Goal: Transaction & Acquisition: Book appointment/travel/reservation

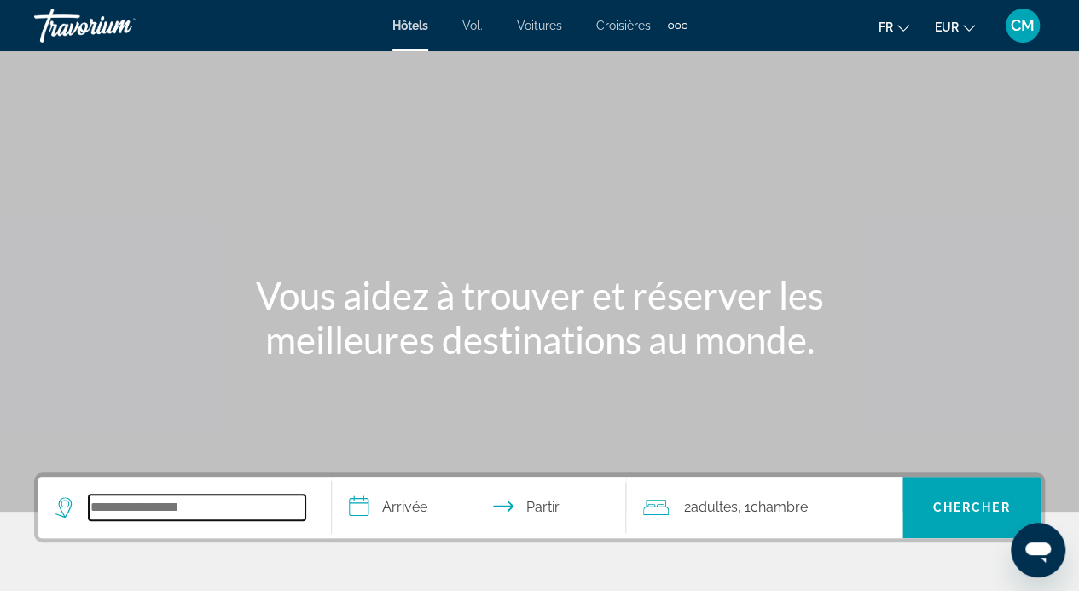
click at [241, 503] on input "Rechercher une destination hôtelière" at bounding box center [197, 508] width 217 height 26
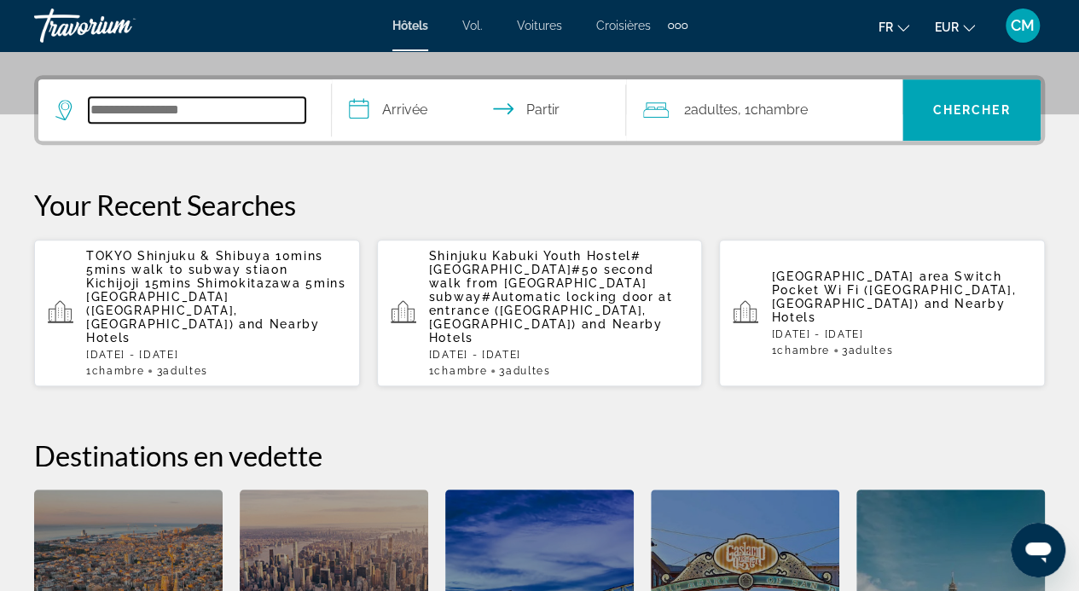
scroll to position [416, 0]
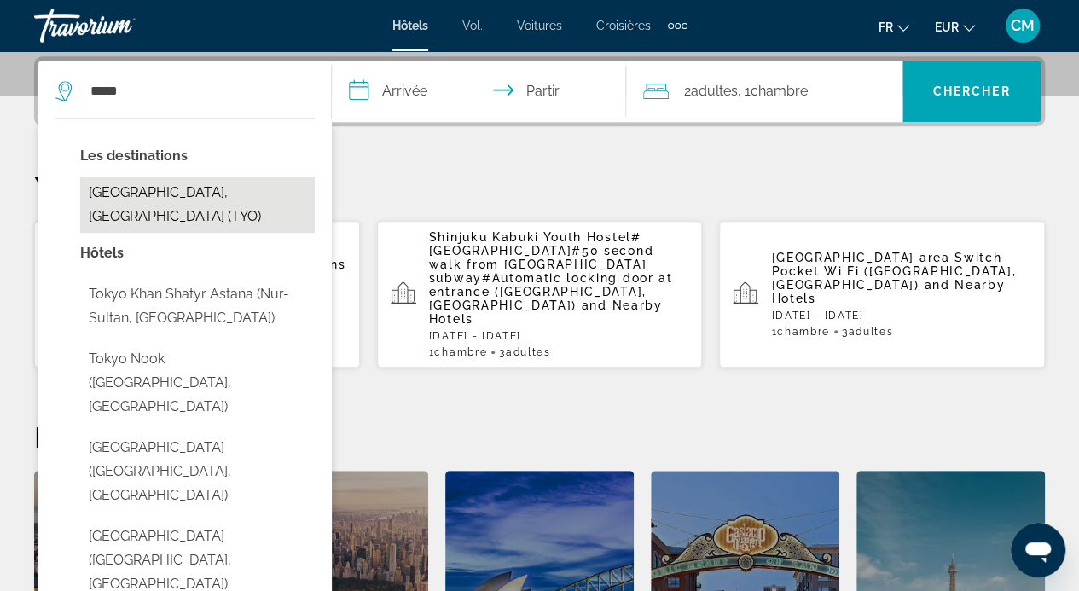
click at [239, 198] on button "[GEOGRAPHIC_DATA], [GEOGRAPHIC_DATA] (TYO)" at bounding box center [197, 205] width 234 height 56
type input "**********"
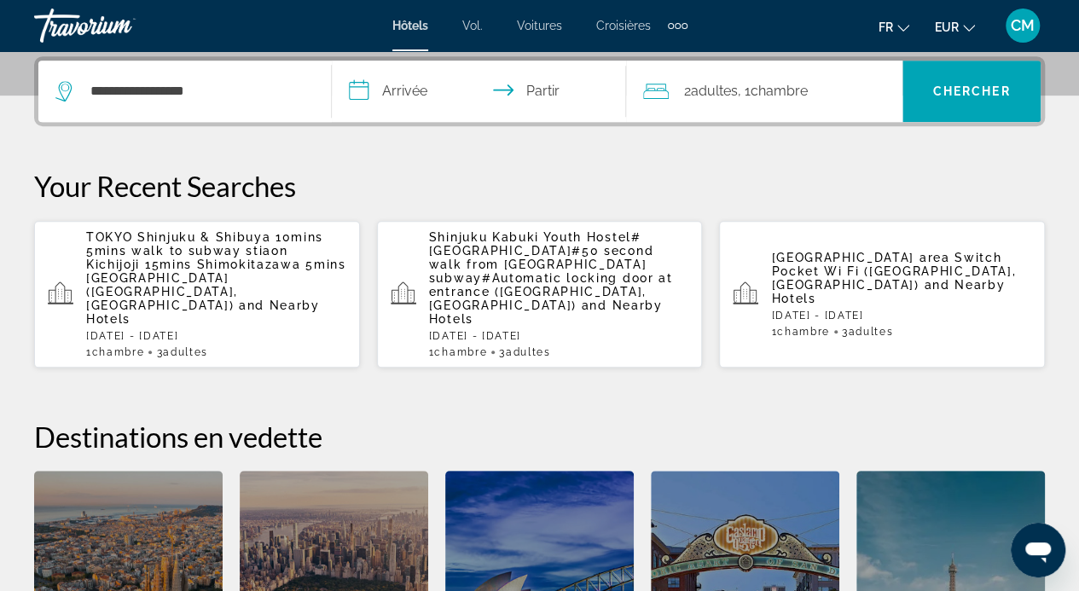
click at [402, 87] on input "**********" at bounding box center [482, 94] width 300 height 67
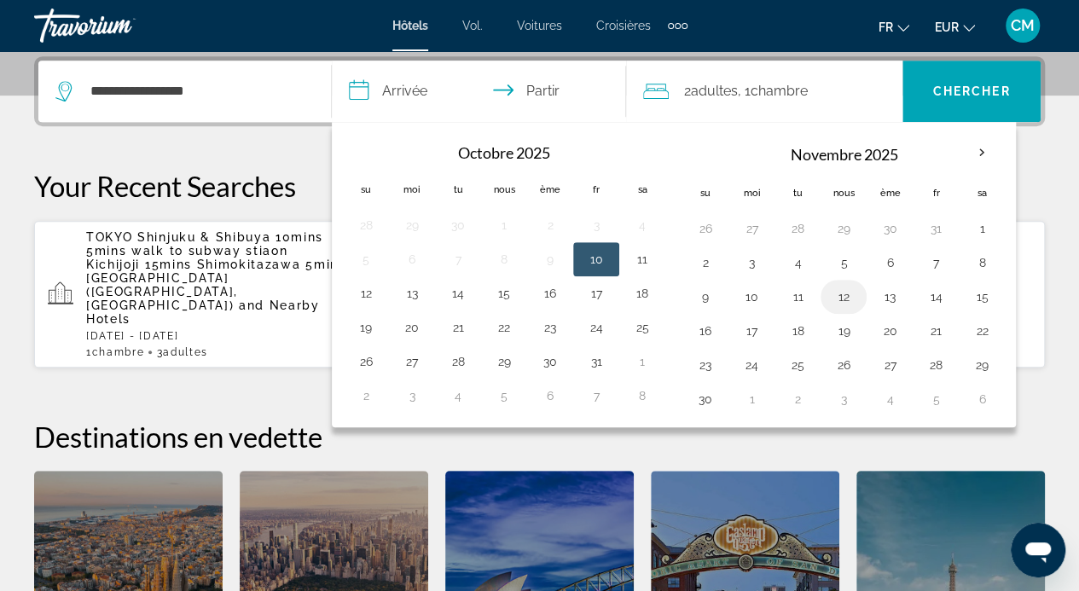
click at [846, 289] on button "12" at bounding box center [843, 297] width 27 height 24
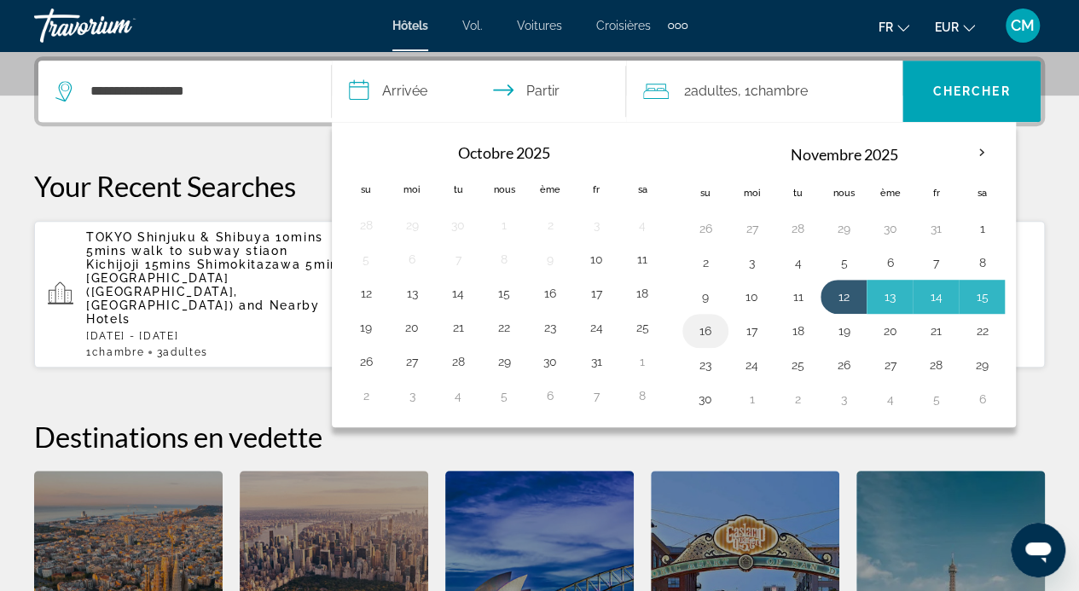
click at [703, 332] on button "16" at bounding box center [705, 331] width 27 height 24
type input "**********"
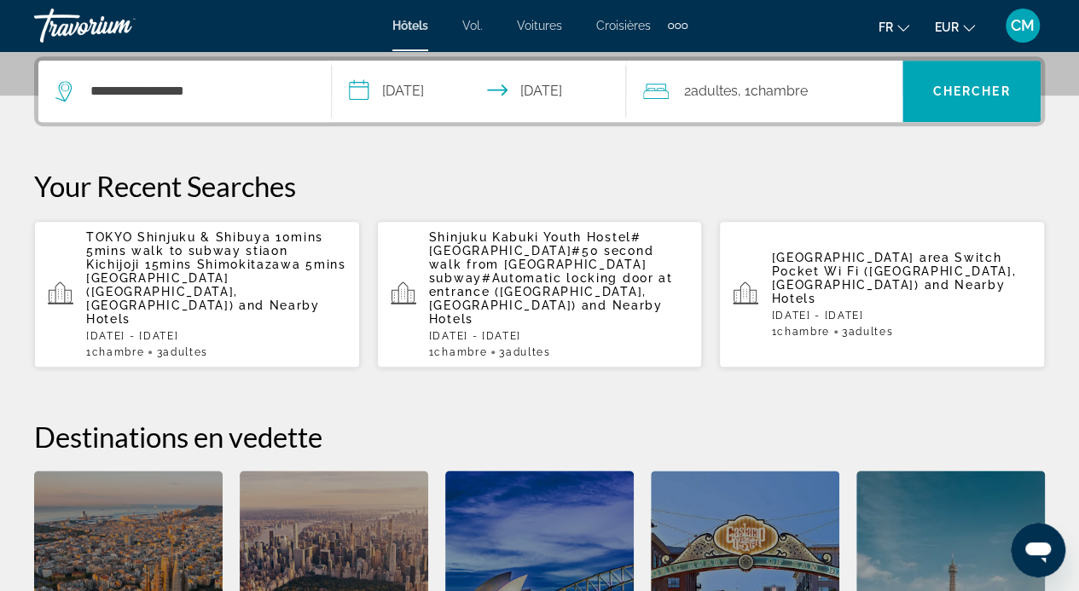
click at [825, 81] on div "2 adultes Adulte , 1 Chambre pièces" at bounding box center [772, 91] width 259 height 24
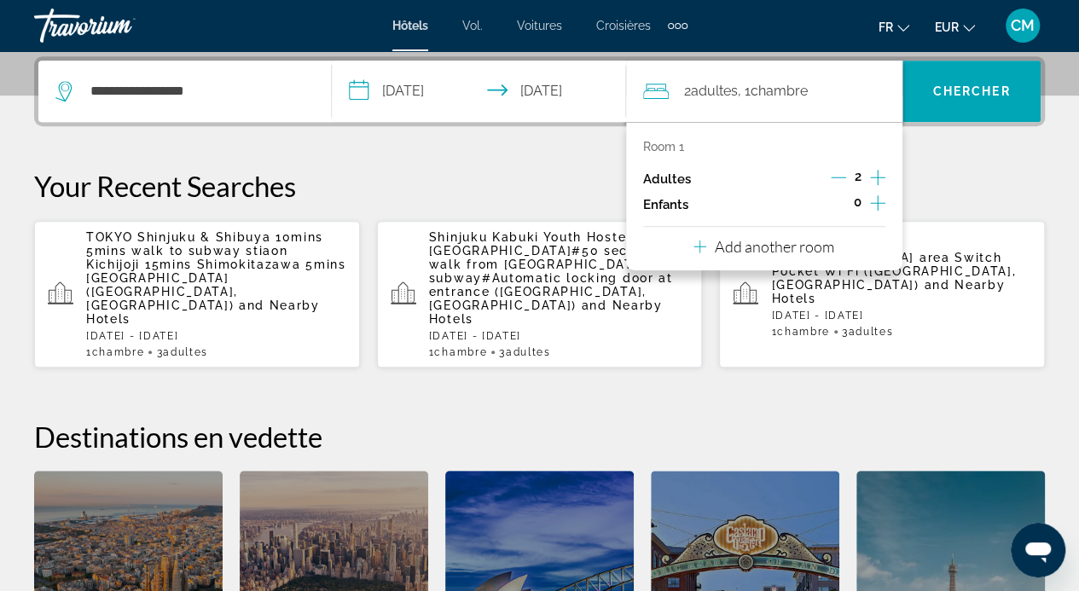
click at [882, 176] on icon "Increment adults" at bounding box center [877, 177] width 15 height 15
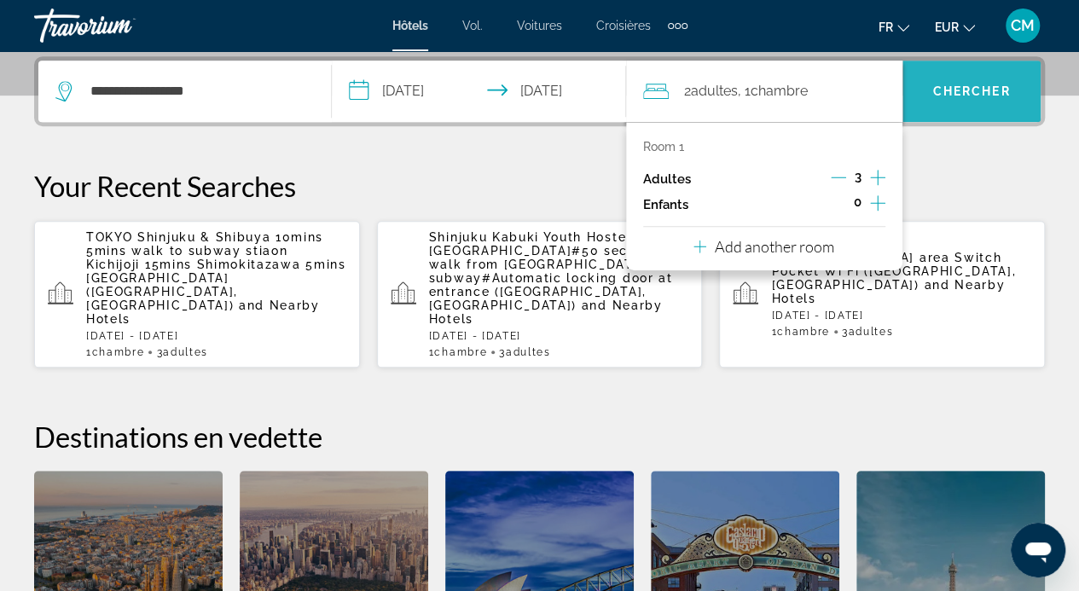
click at [952, 99] on span "Recherche" at bounding box center [971, 91] width 138 height 41
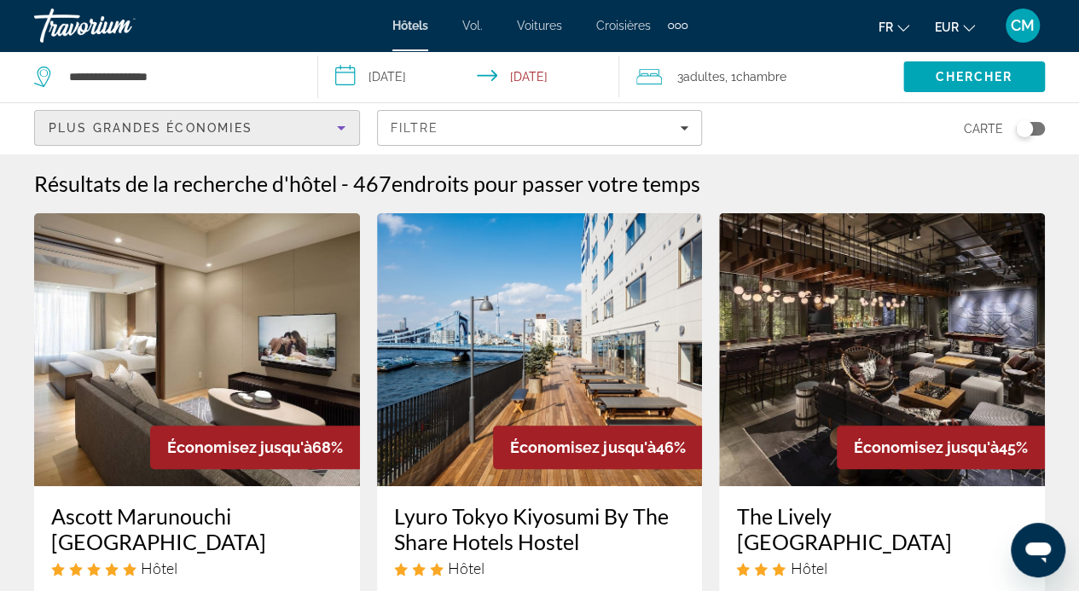
click at [348, 127] on icon "Sort by" at bounding box center [341, 128] width 20 height 20
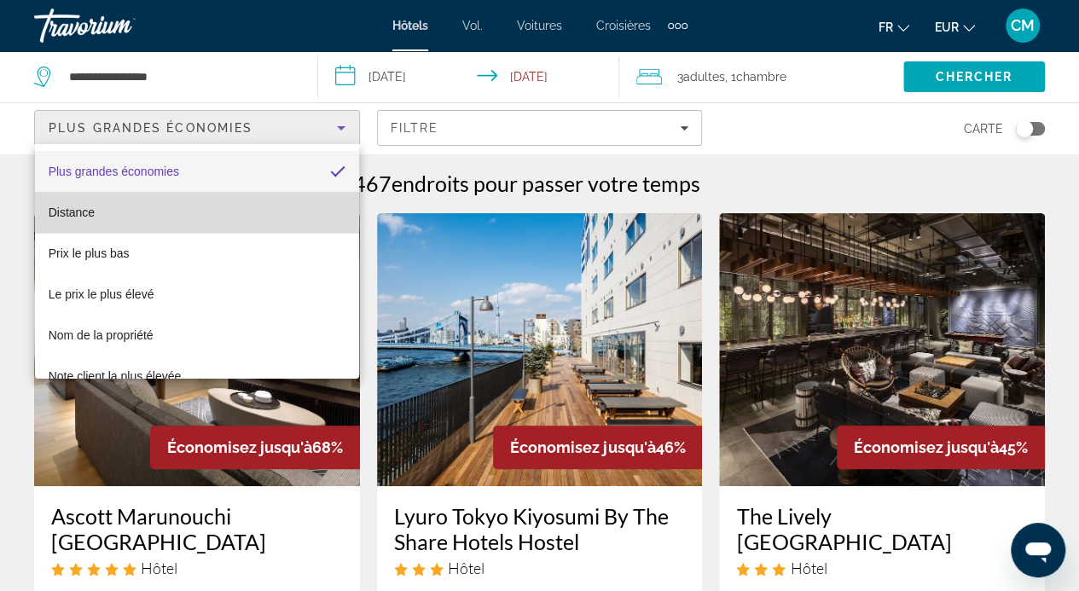
click at [282, 214] on mat-option "Distance" at bounding box center [197, 212] width 324 height 41
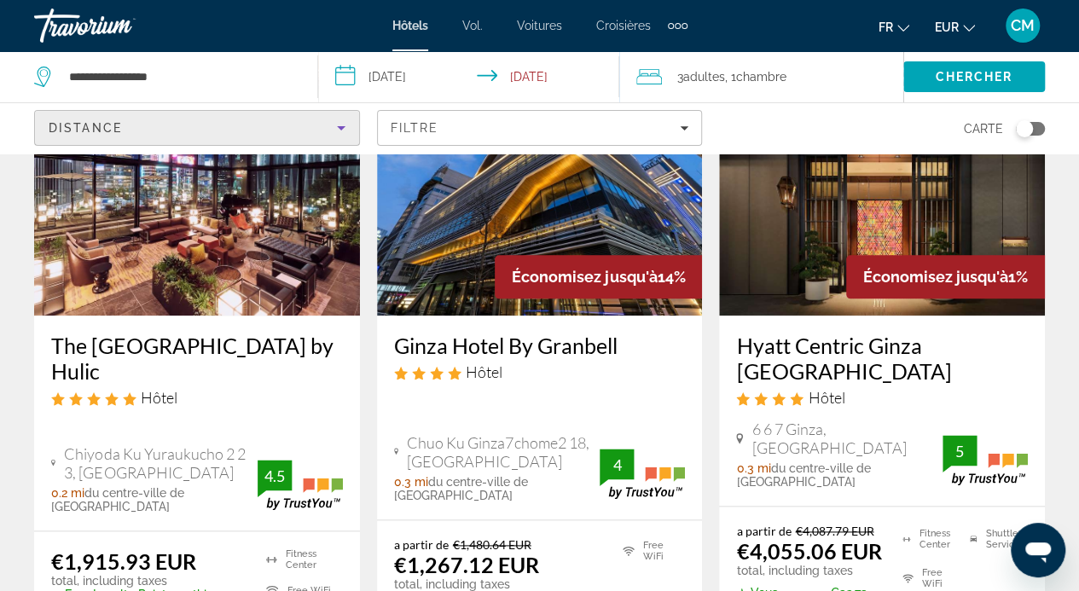
scroll to position [828, 0]
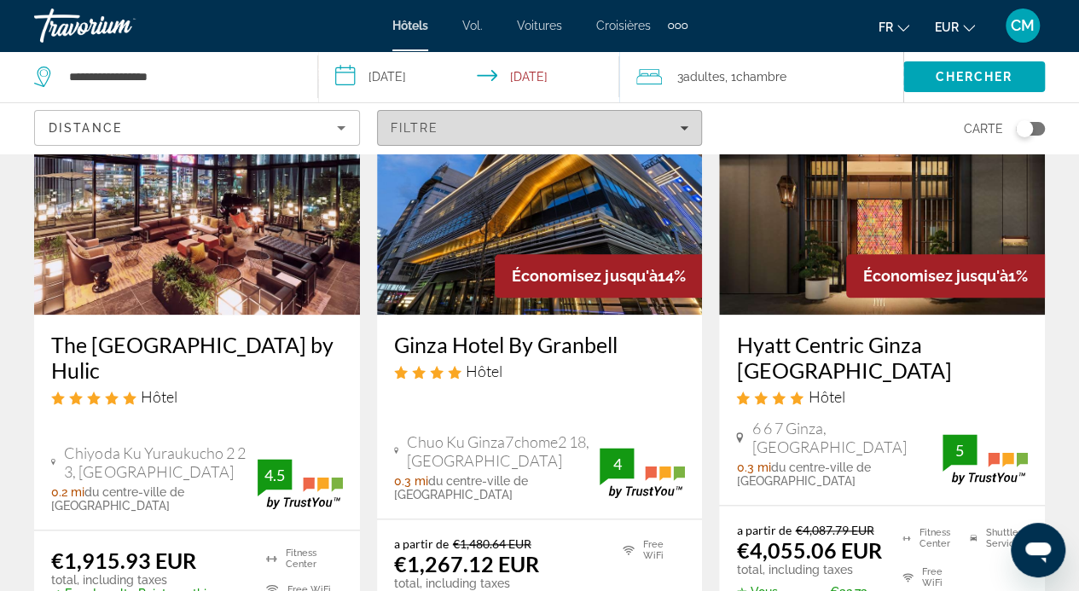
click at [499, 136] on span "Filters" at bounding box center [540, 127] width 324 height 41
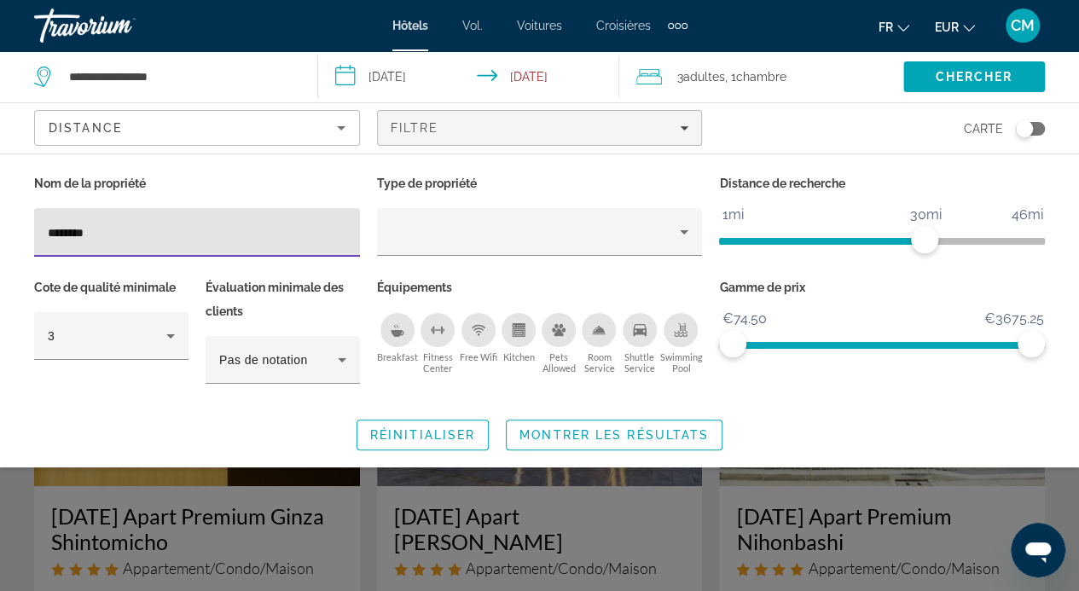
type input "********"
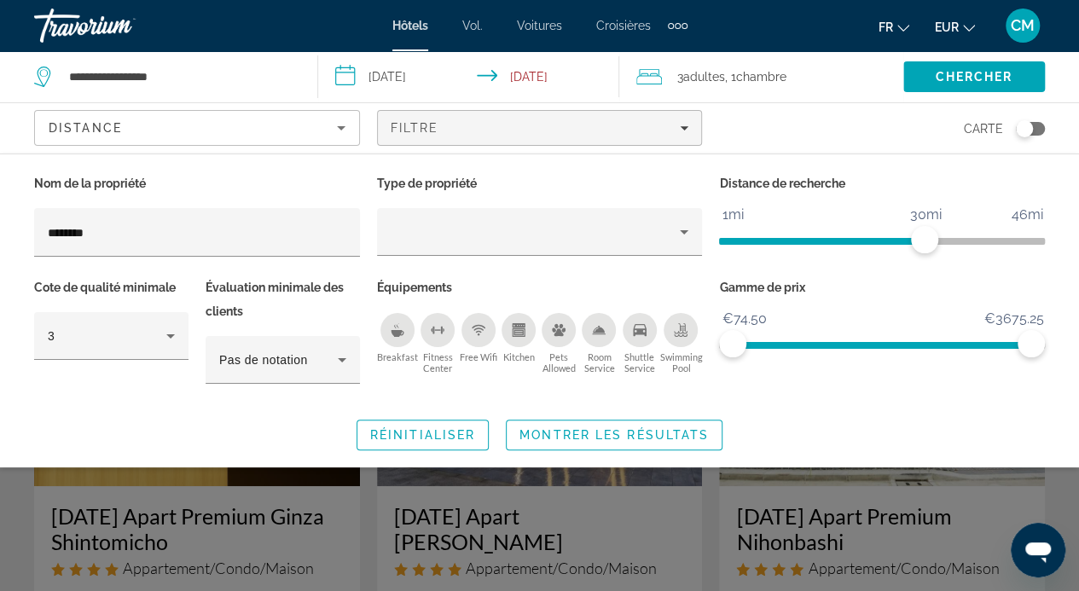
click at [657, 521] on div "Search widget" at bounding box center [539, 423] width 1079 height 335
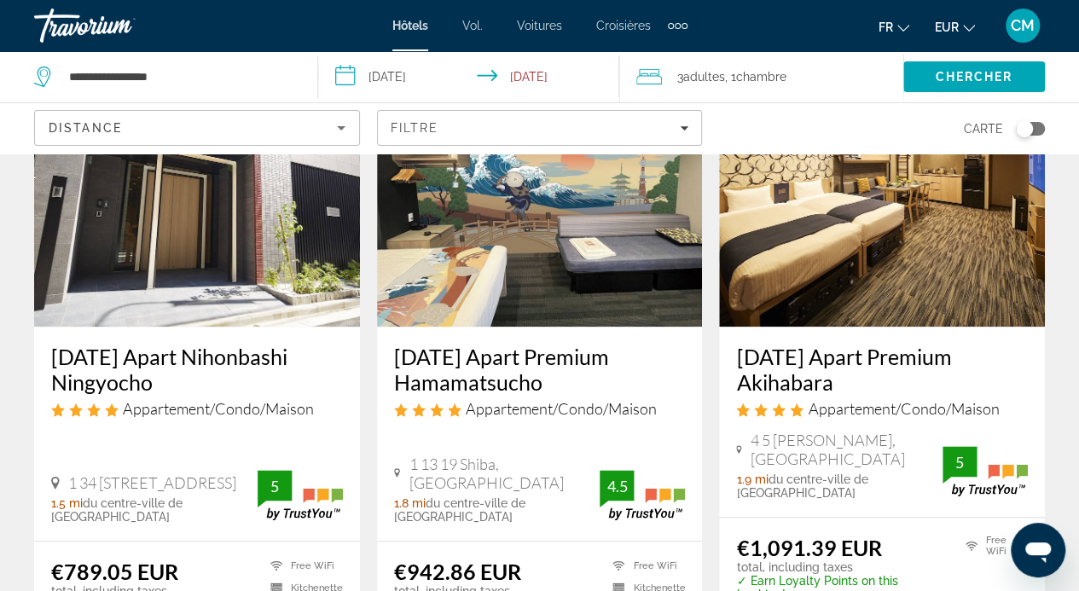
scroll to position [808, 0]
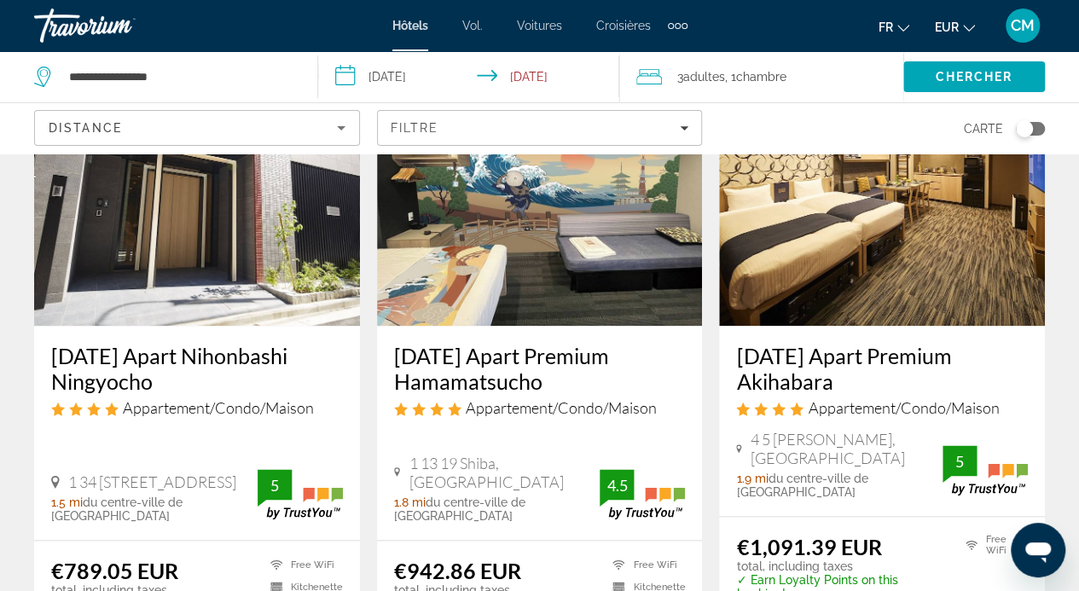
click at [219, 361] on h3 "[DATE] Apart Nihonbashi Ningyocho" at bounding box center [197, 368] width 292 height 51
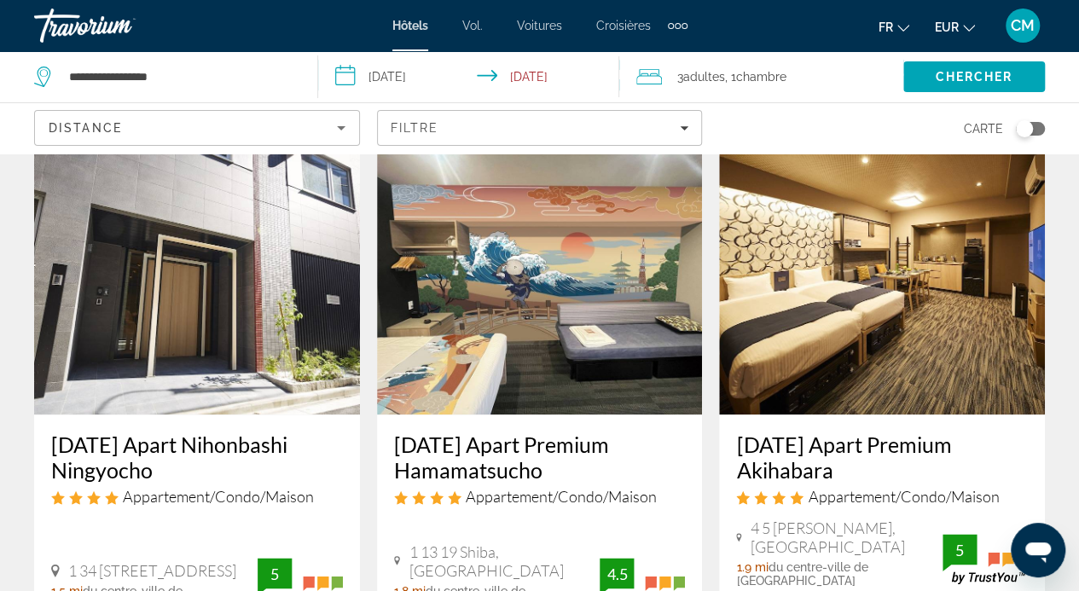
scroll to position [722, 0]
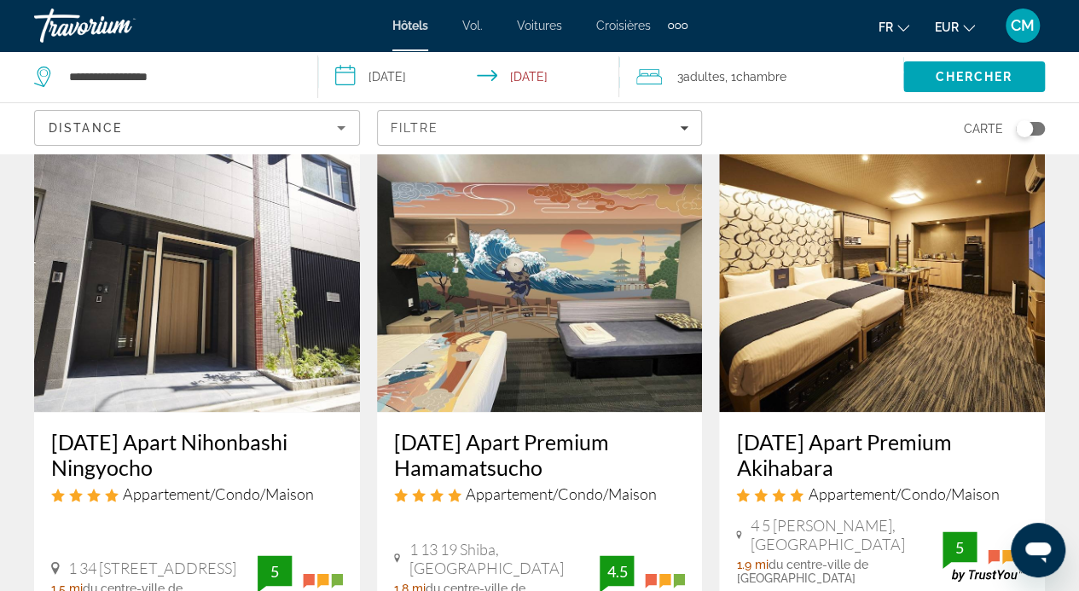
click at [168, 299] on img "Contenu principal" at bounding box center [197, 275] width 326 height 273
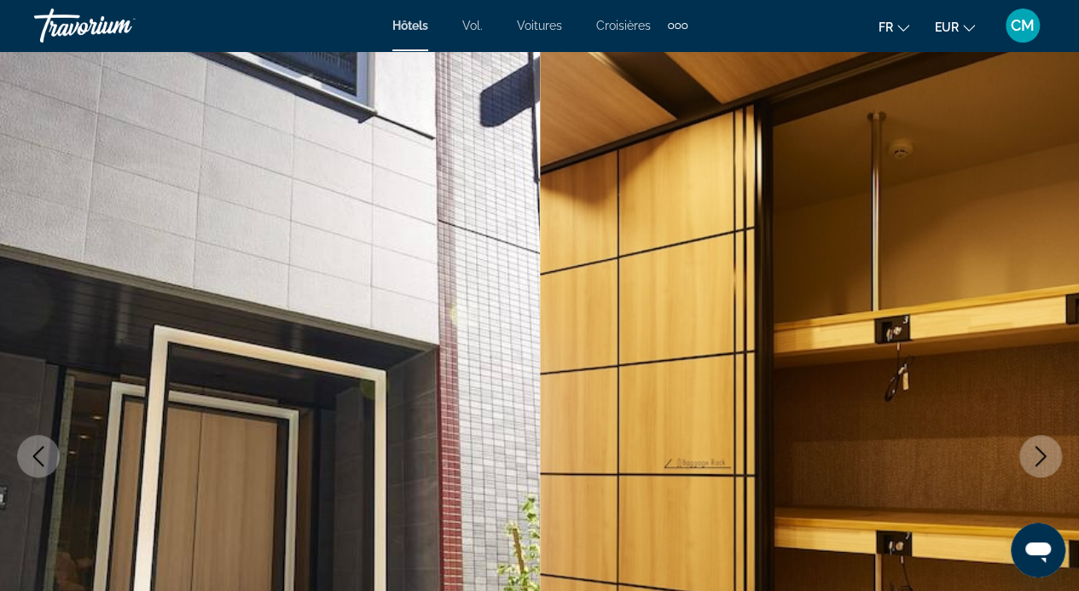
click at [1039, 460] on icon "Next image" at bounding box center [1040, 456] width 20 height 20
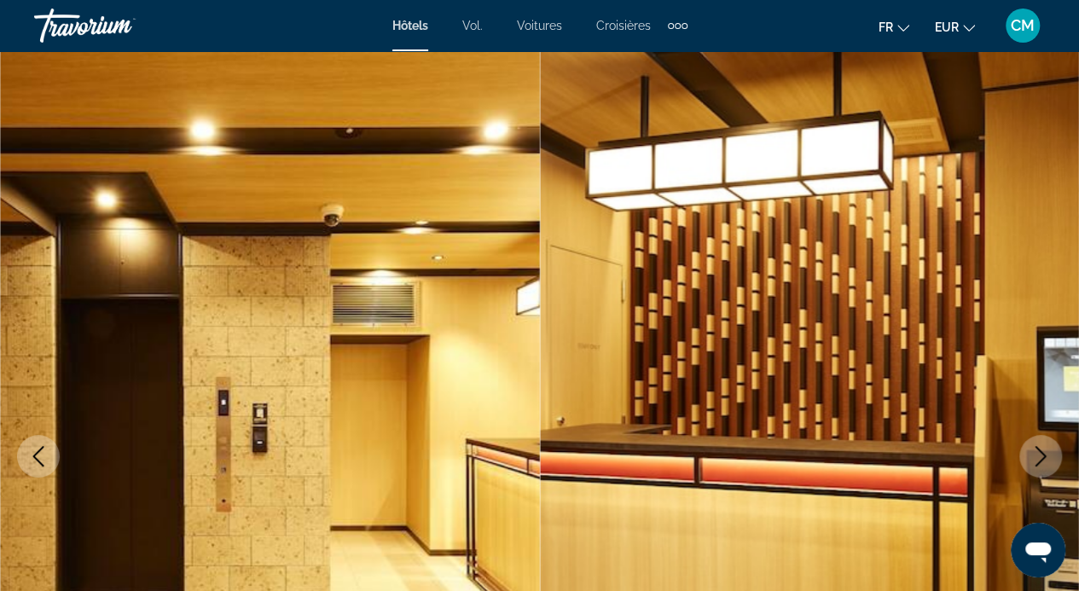
click at [1039, 460] on icon "Next image" at bounding box center [1040, 456] width 20 height 20
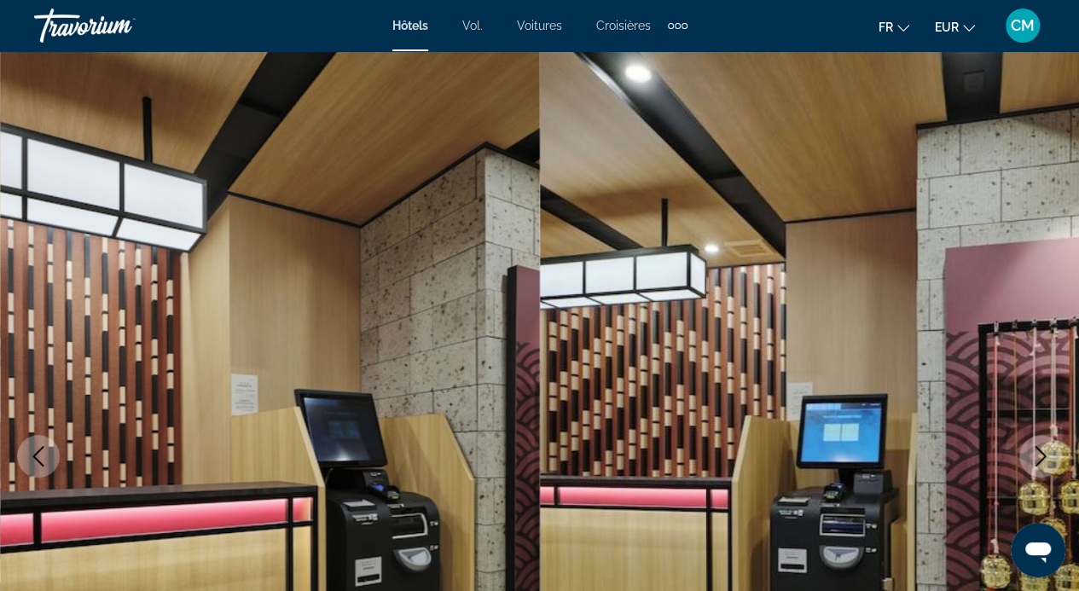
click at [1039, 460] on icon "Next image" at bounding box center [1040, 456] width 20 height 20
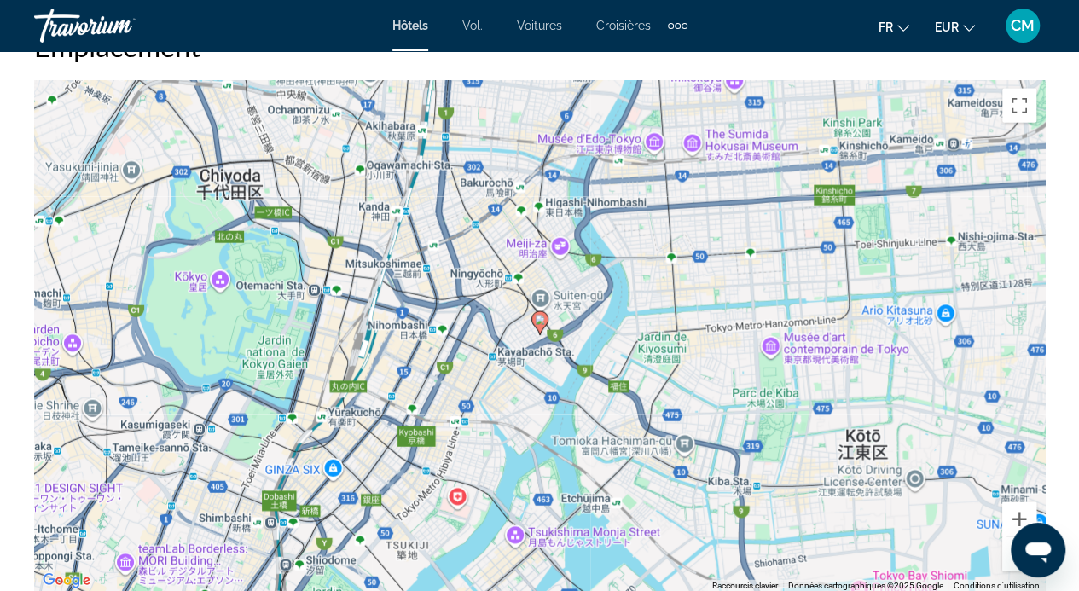
scroll to position [1977, 0]
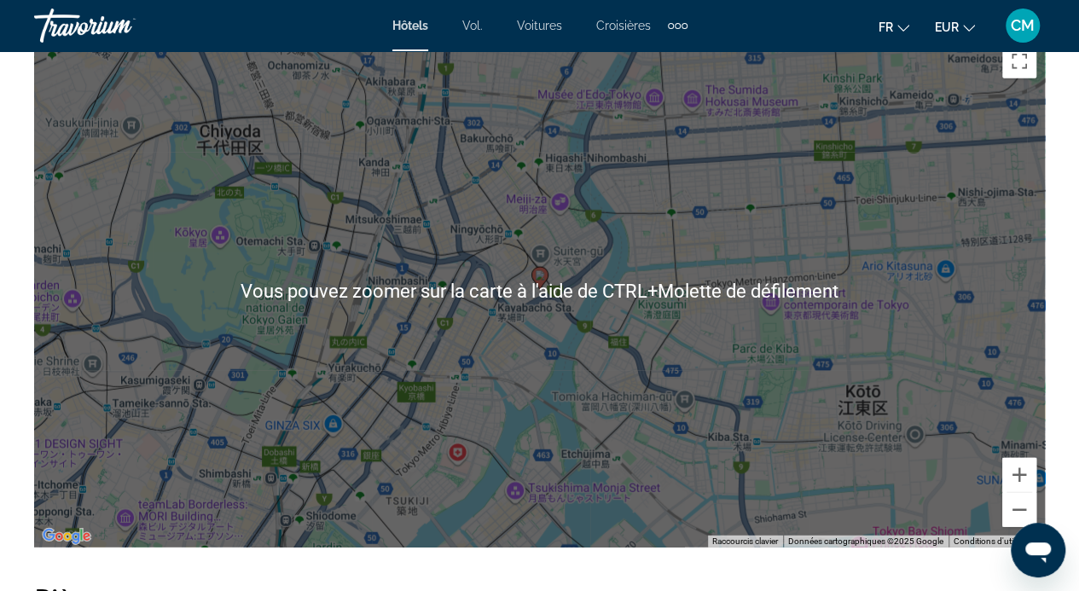
click at [564, 333] on div "Pour activer le glissement avec le clavier, appuyez sur Alt+Entrée. Une fois ce…" at bounding box center [539, 292] width 1010 height 512
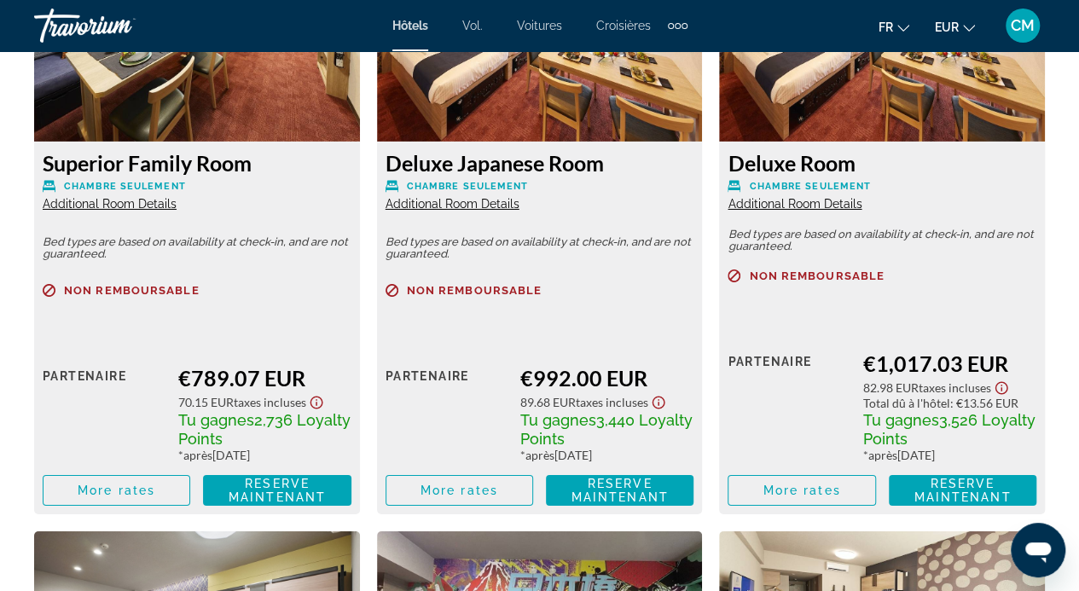
scroll to position [2661, 0]
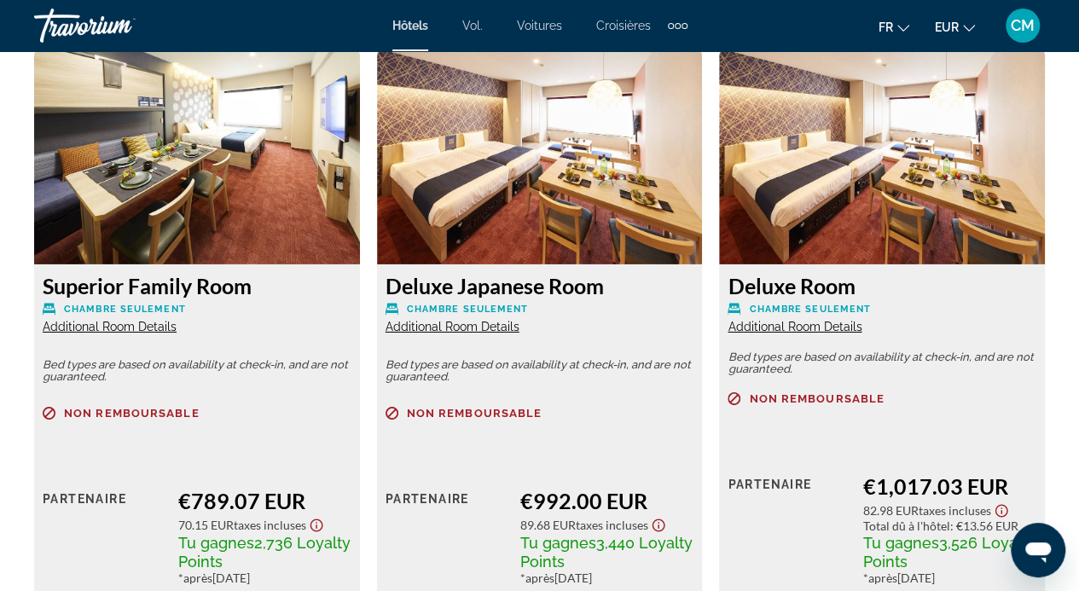
click at [121, 326] on span "Additional Room Details" at bounding box center [110, 327] width 134 height 14
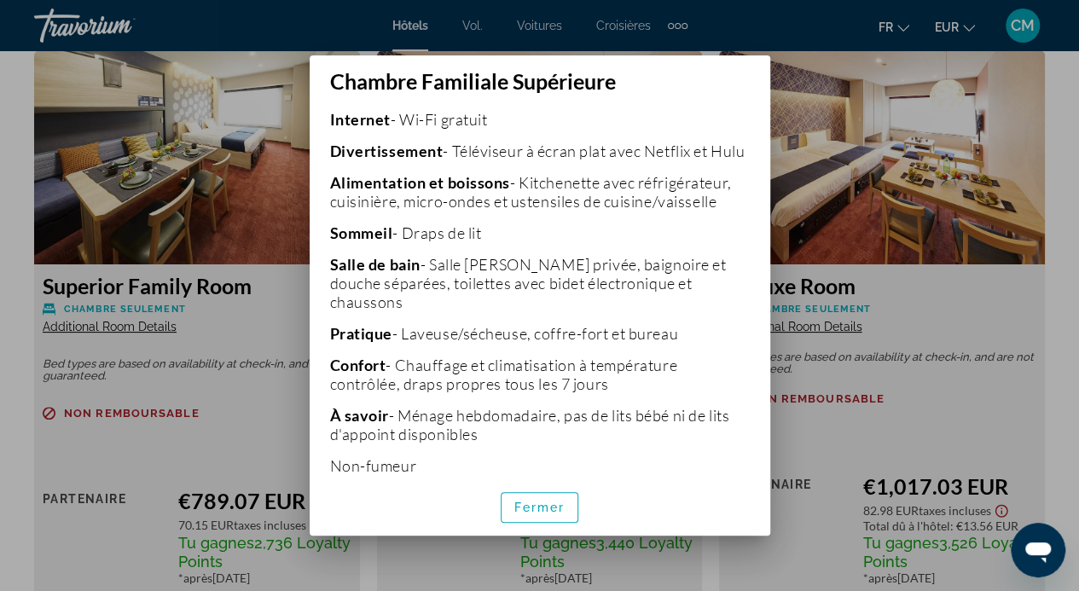
scroll to position [449, 0]
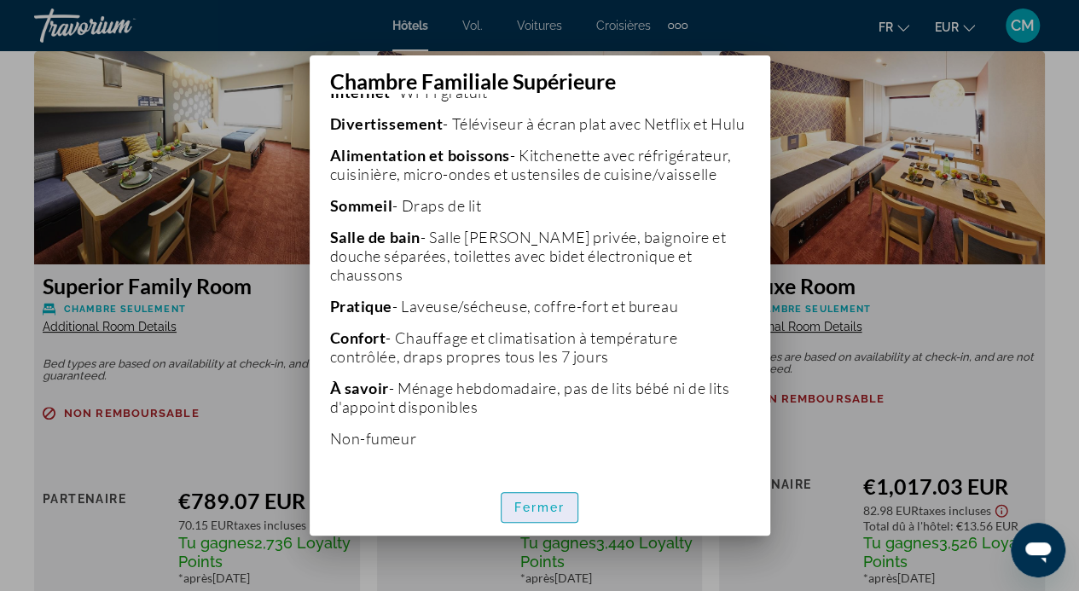
click at [527, 513] on font "Fermer" at bounding box center [539, 508] width 51 height 14
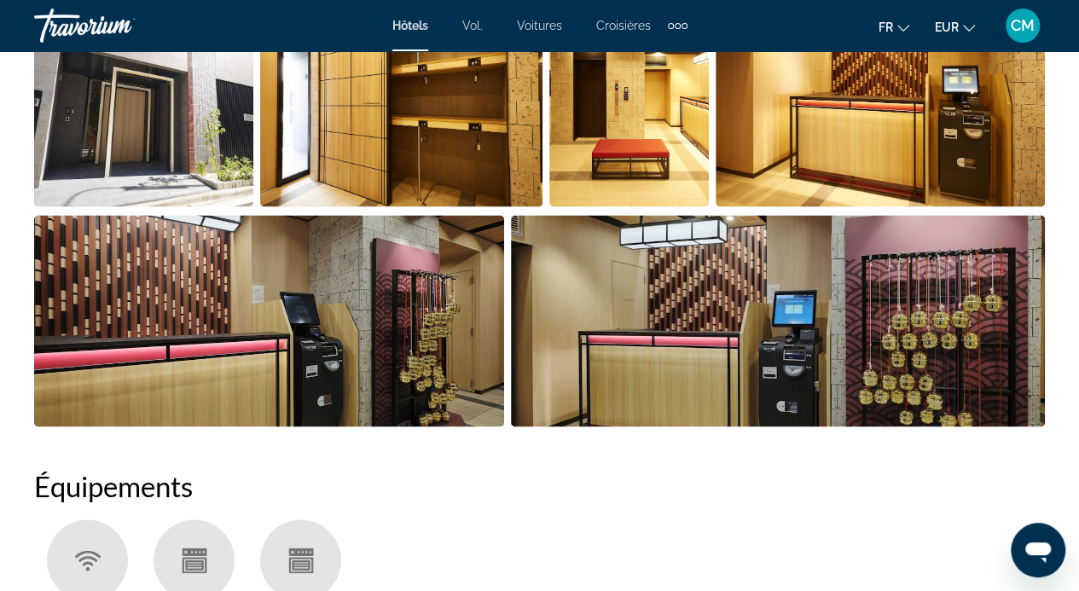
scroll to position [1290, 0]
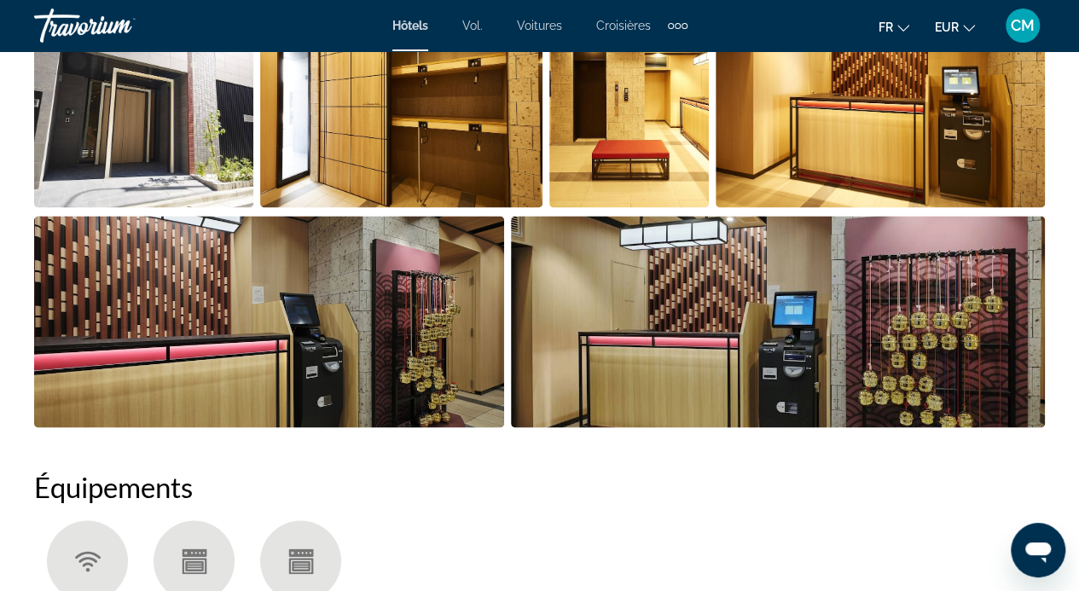
click at [633, 248] on img "Open full-screen image slider" at bounding box center [778, 321] width 534 height 211
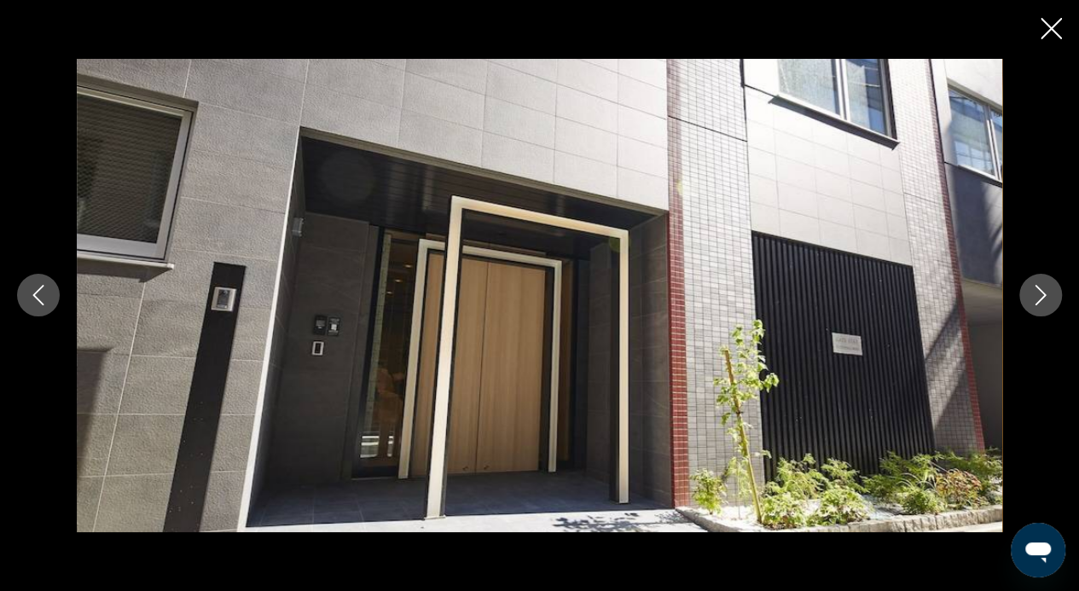
click at [1042, 290] on icon "Next image" at bounding box center [1040, 295] width 20 height 20
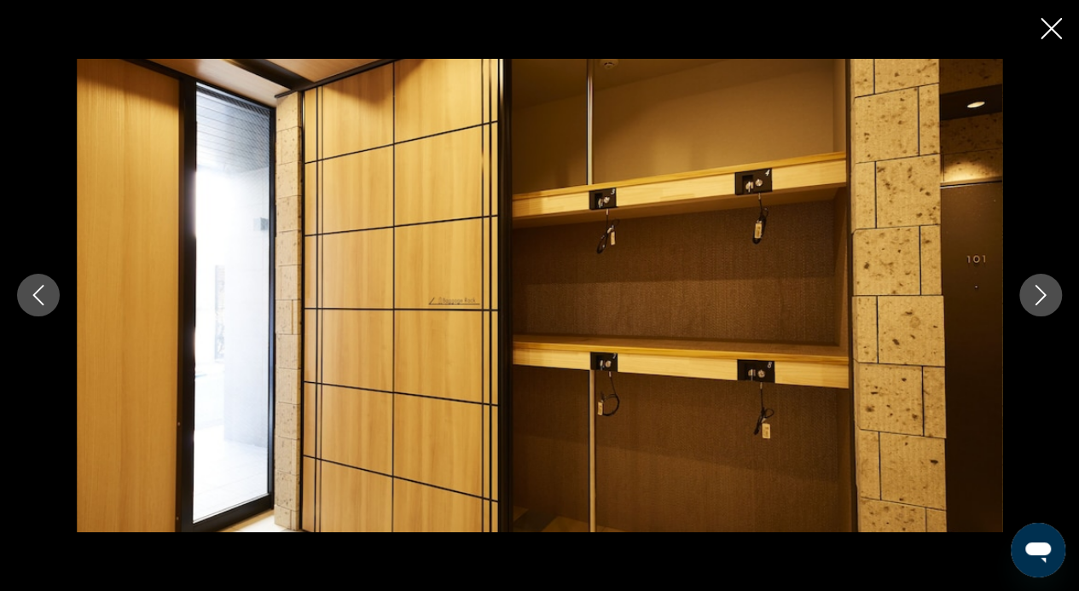
click at [1042, 290] on icon "Next image" at bounding box center [1040, 295] width 20 height 20
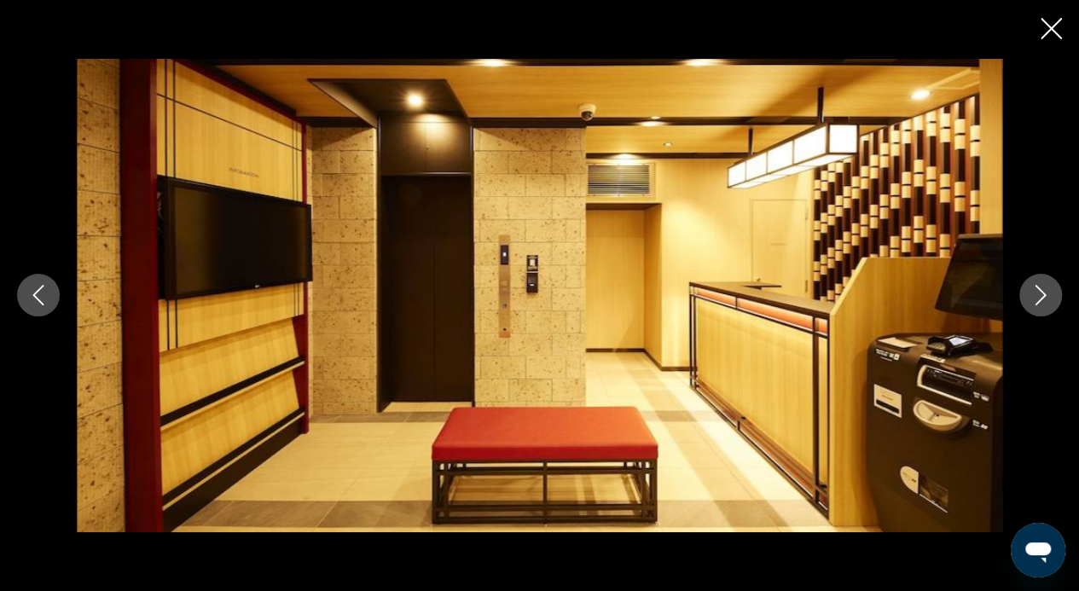
click at [1042, 290] on icon "Next image" at bounding box center [1040, 295] width 20 height 20
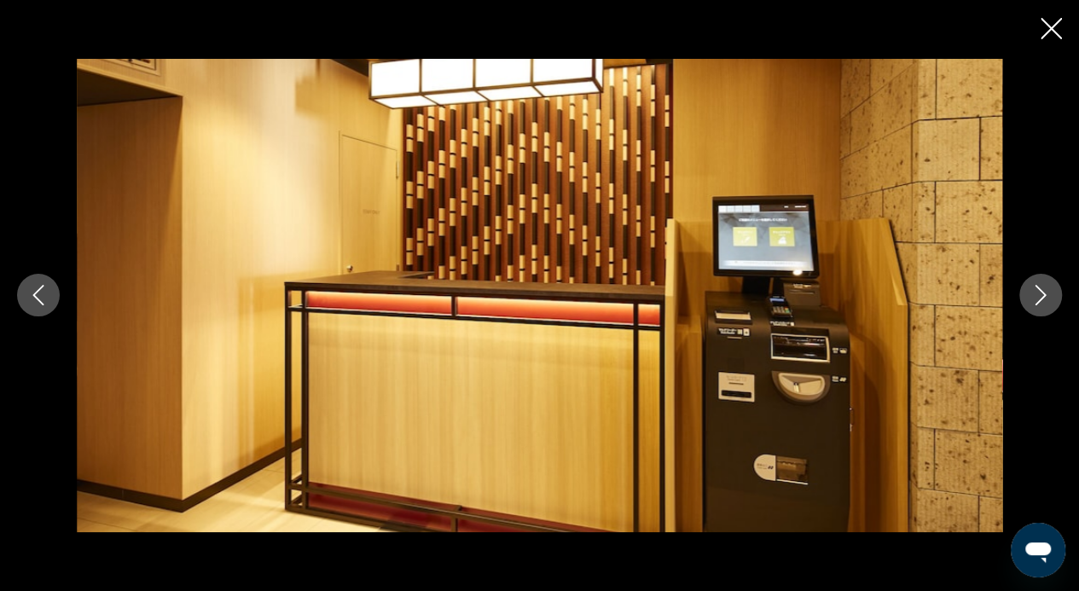
click at [1042, 290] on icon "Next image" at bounding box center [1040, 295] width 20 height 20
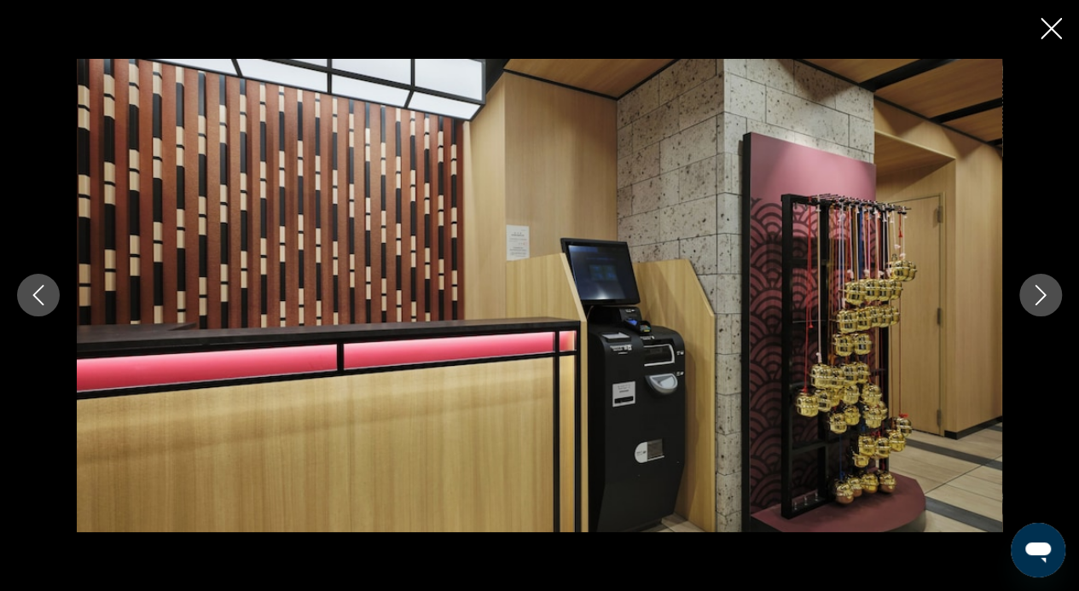
click at [1042, 290] on icon "Next image" at bounding box center [1040, 295] width 20 height 20
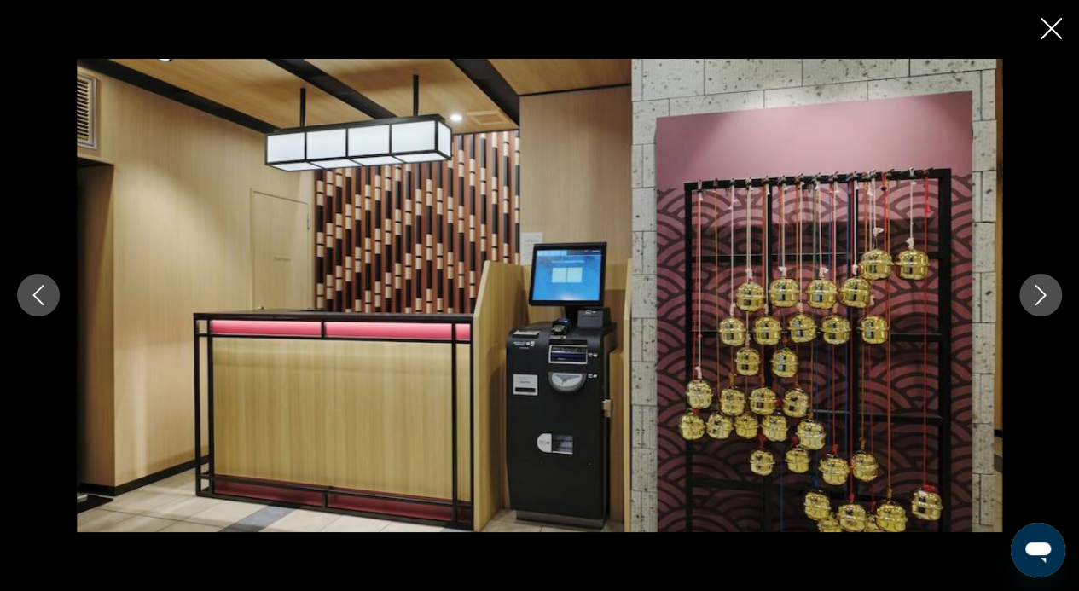
click at [1042, 290] on icon "Next image" at bounding box center [1040, 295] width 20 height 20
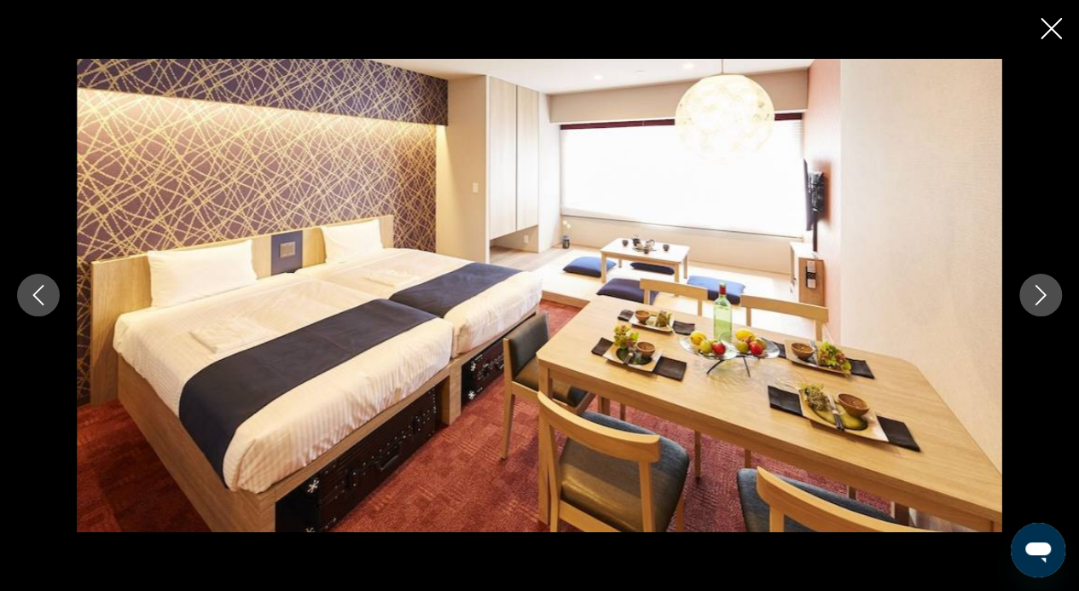
click at [1042, 290] on icon "Next image" at bounding box center [1040, 295] width 20 height 20
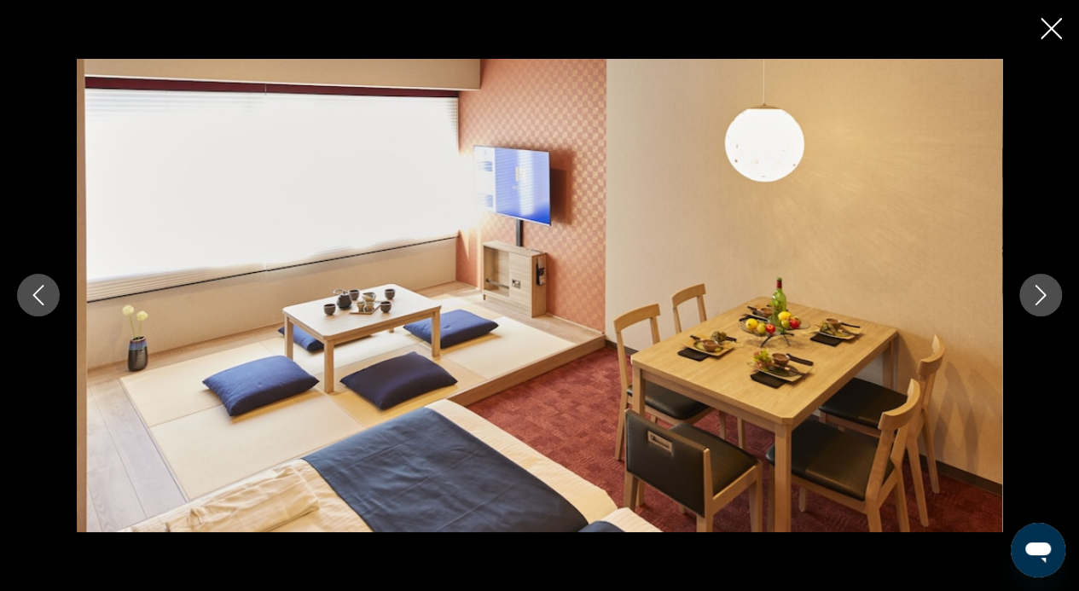
click at [1042, 290] on icon "Next image" at bounding box center [1040, 295] width 20 height 20
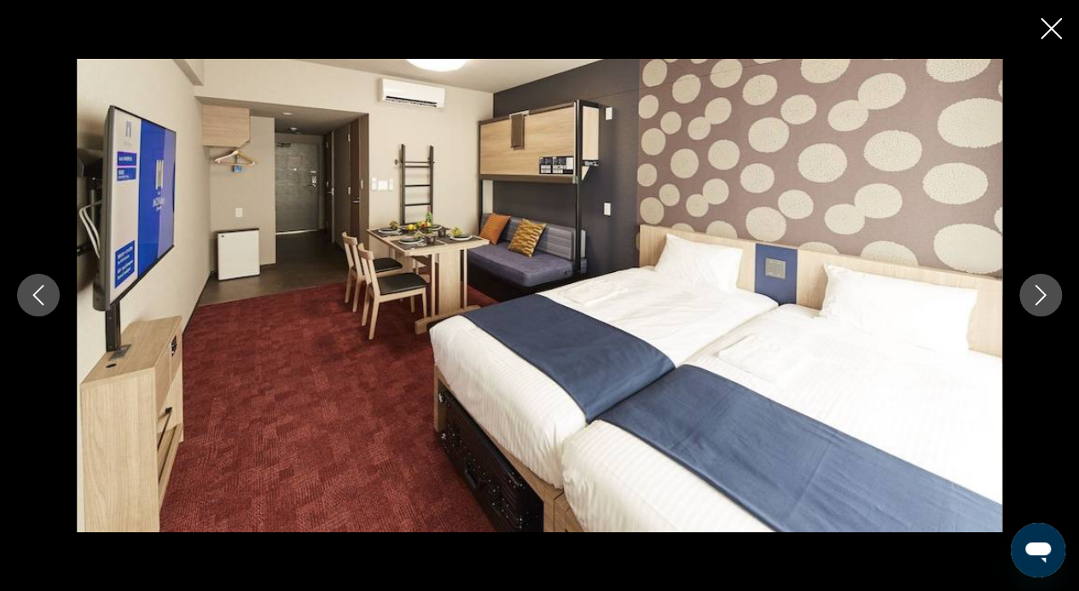
click at [1042, 290] on icon "Next image" at bounding box center [1040, 295] width 20 height 20
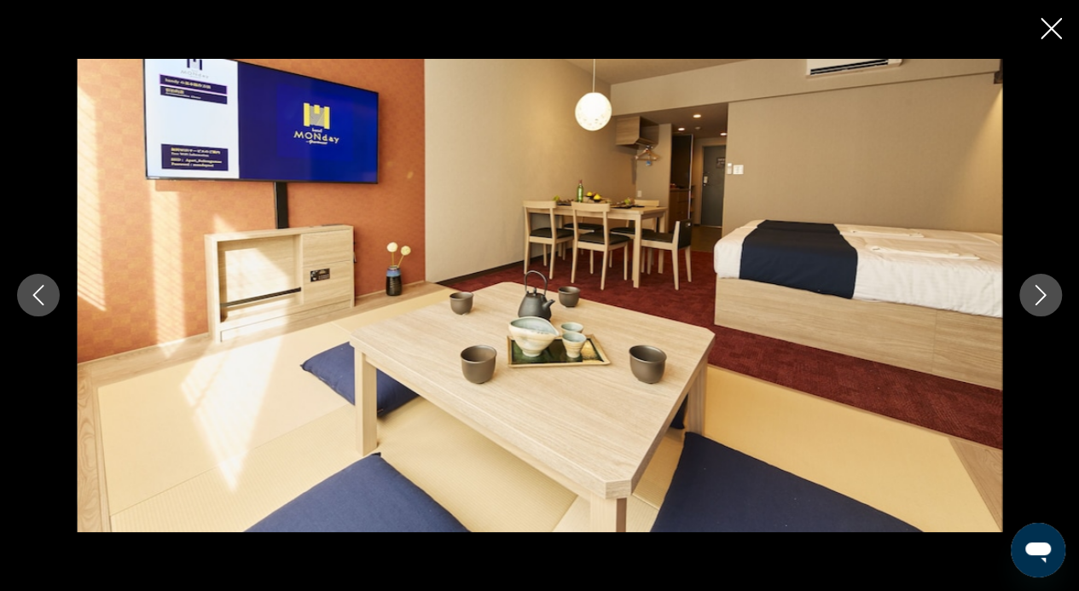
click at [1042, 290] on icon "Next image" at bounding box center [1040, 295] width 20 height 20
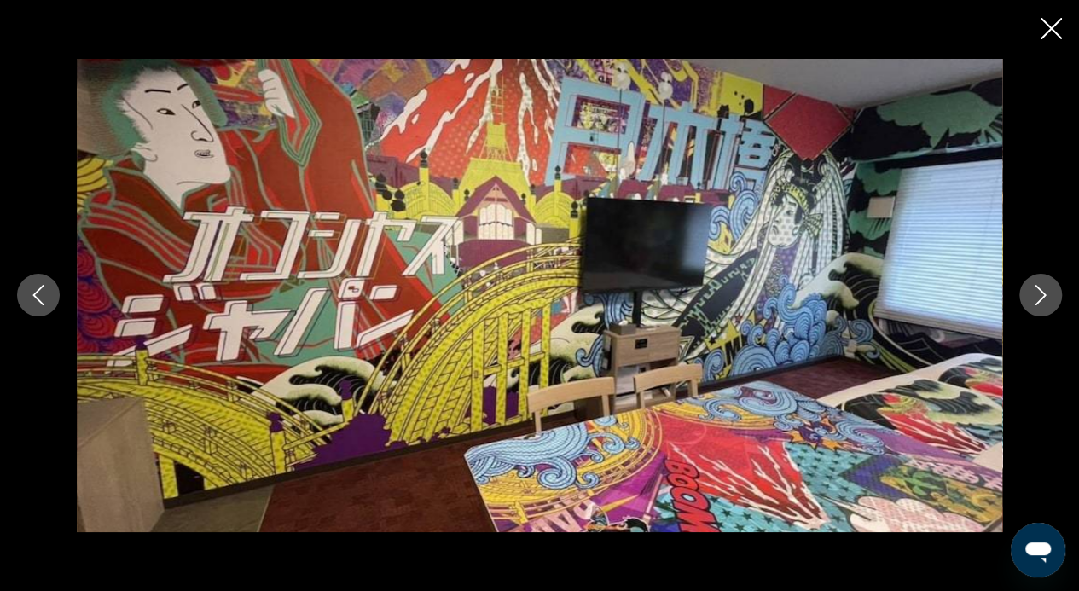
click at [51, 292] on button "Previous image" at bounding box center [38, 295] width 43 height 43
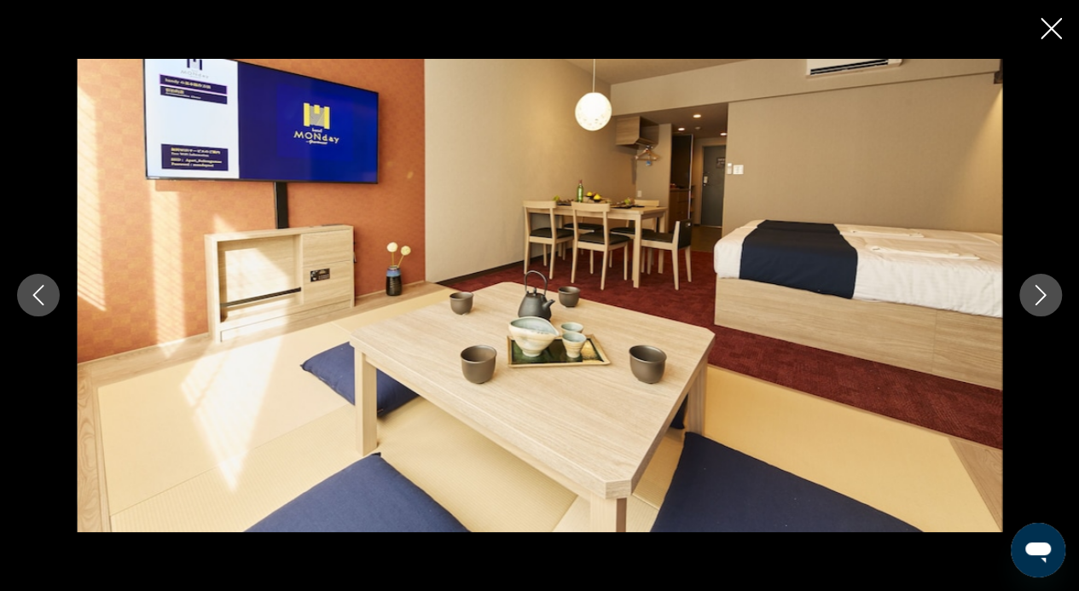
click at [1046, 296] on icon "Next image" at bounding box center [1040, 295] width 20 height 20
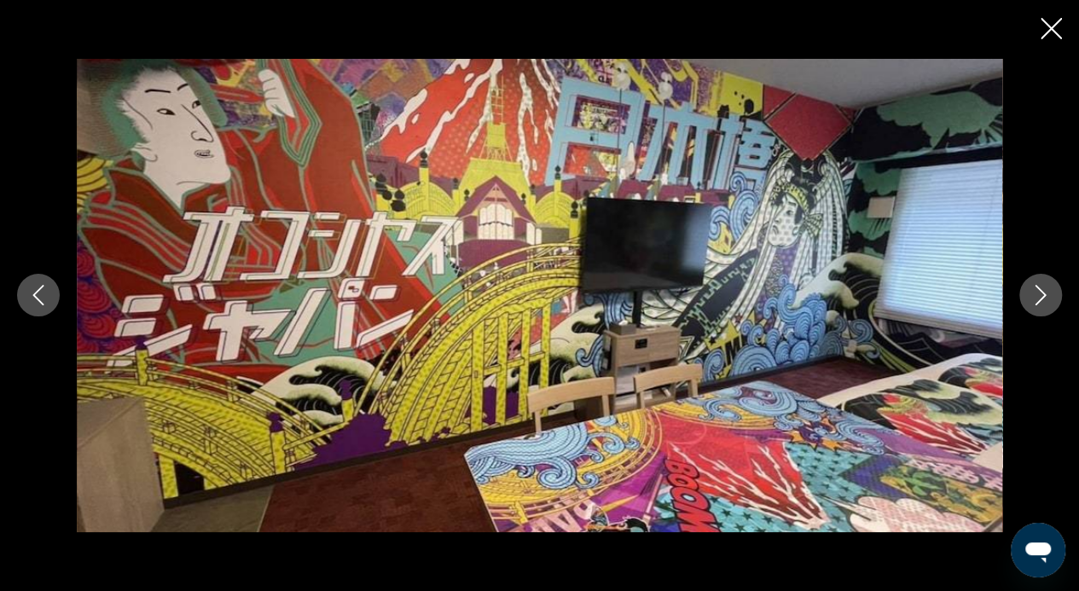
click at [1046, 296] on icon "Next image" at bounding box center [1040, 295] width 20 height 20
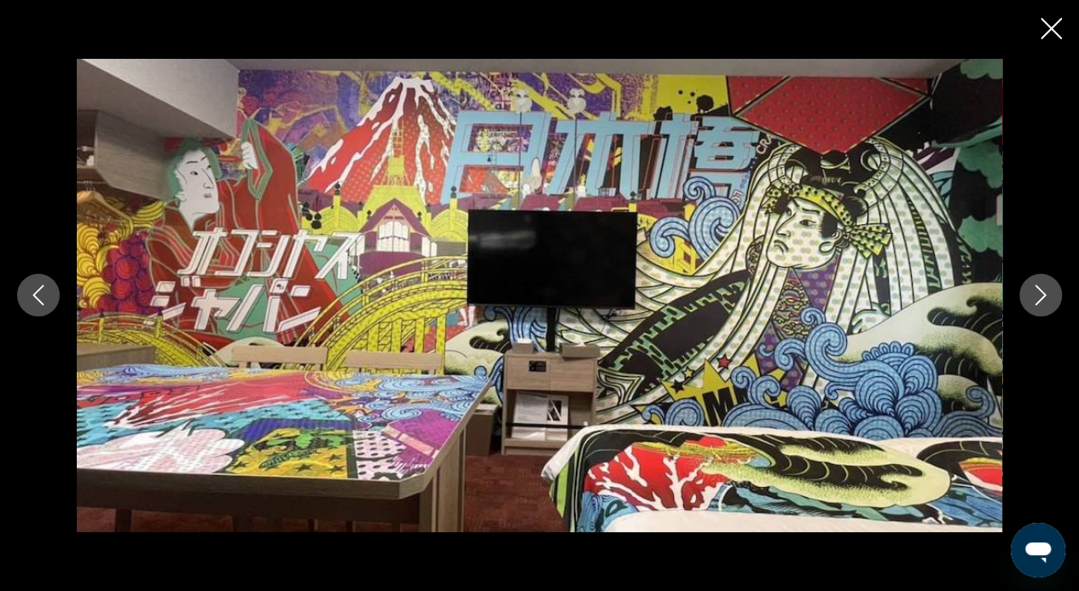
click at [1046, 296] on icon "Next image" at bounding box center [1040, 295] width 20 height 20
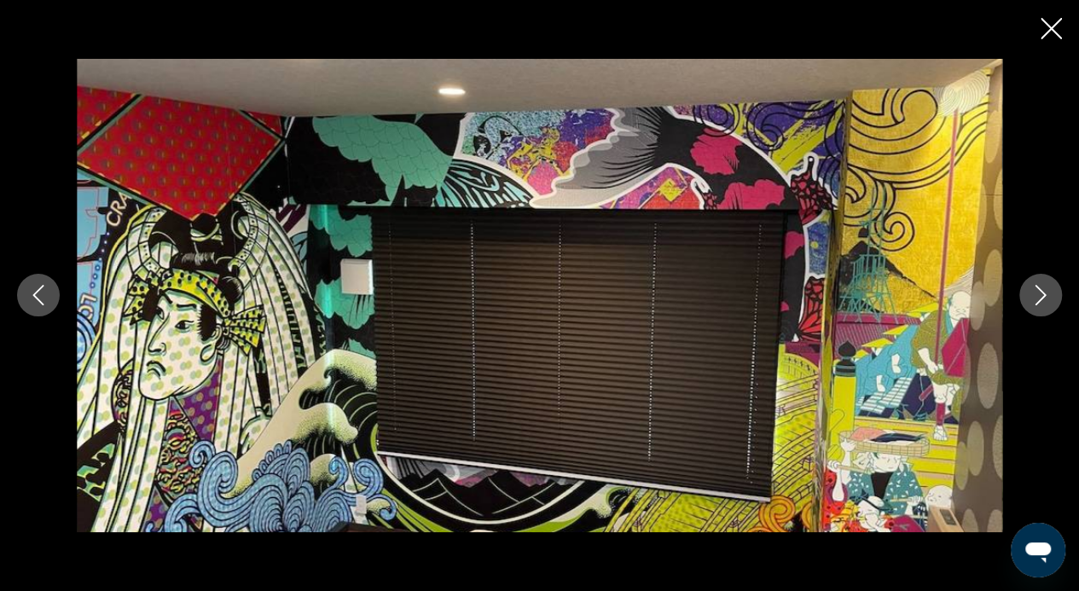
click at [1046, 296] on icon "Next image" at bounding box center [1040, 295] width 20 height 20
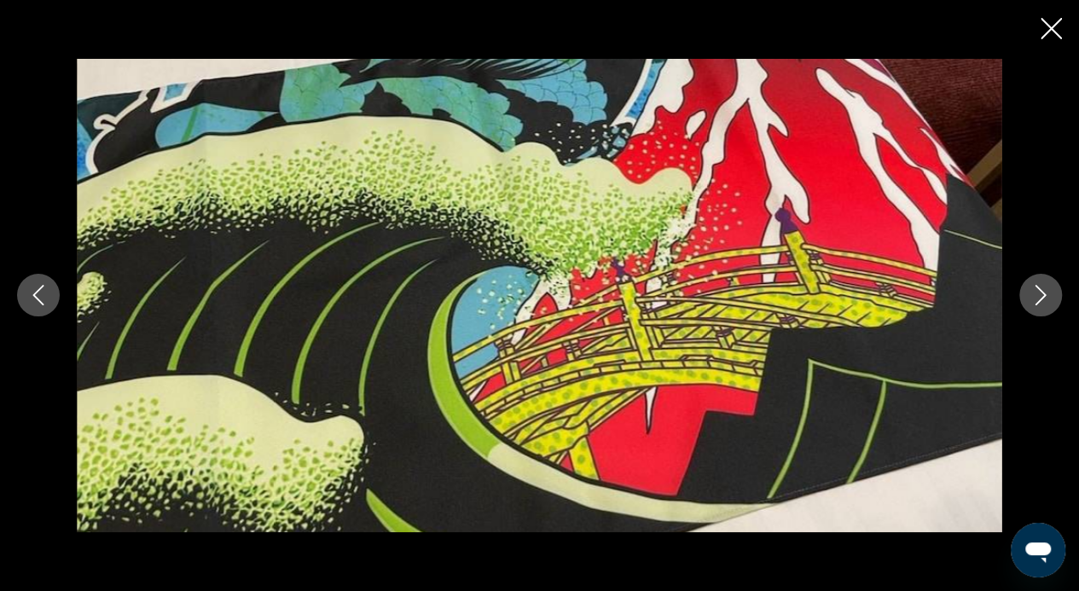
click at [1046, 296] on icon "Next image" at bounding box center [1040, 295] width 20 height 20
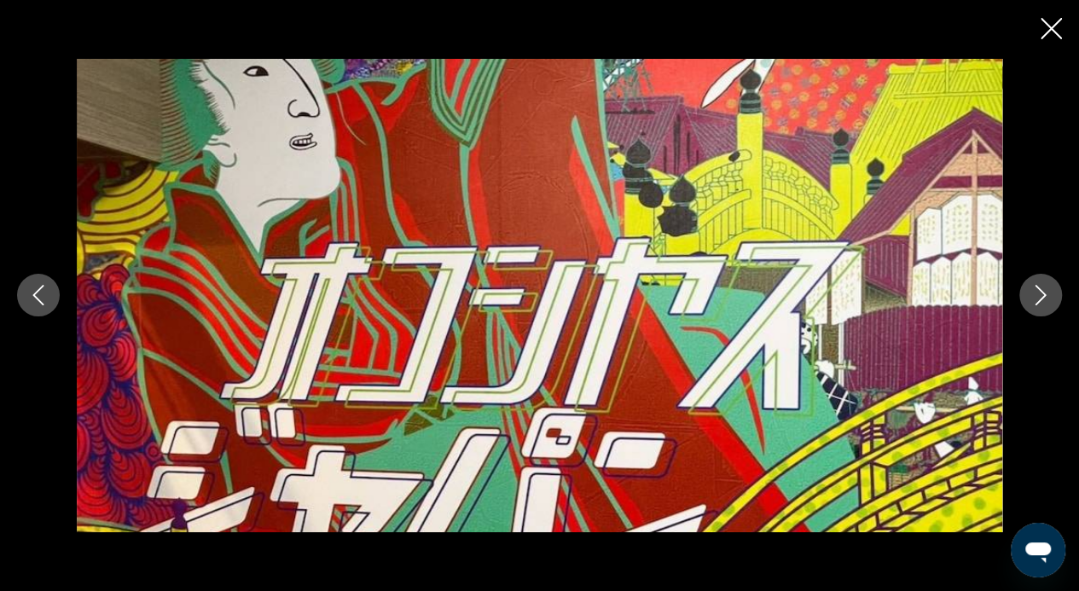
click at [1046, 296] on icon "Next image" at bounding box center [1040, 295] width 20 height 20
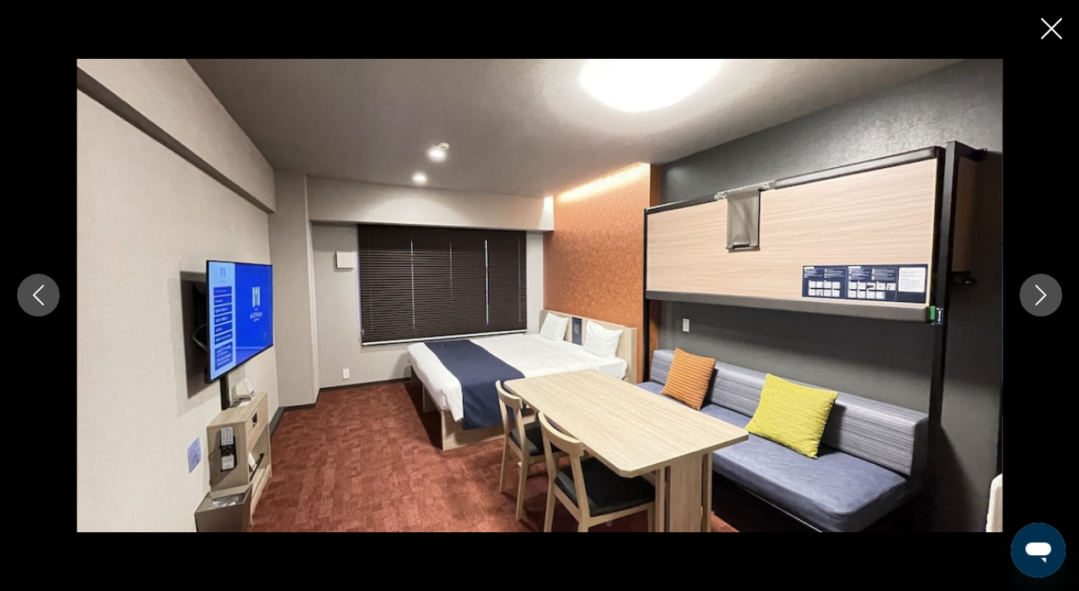
click at [1043, 298] on icon "Next image" at bounding box center [1040, 295] width 20 height 20
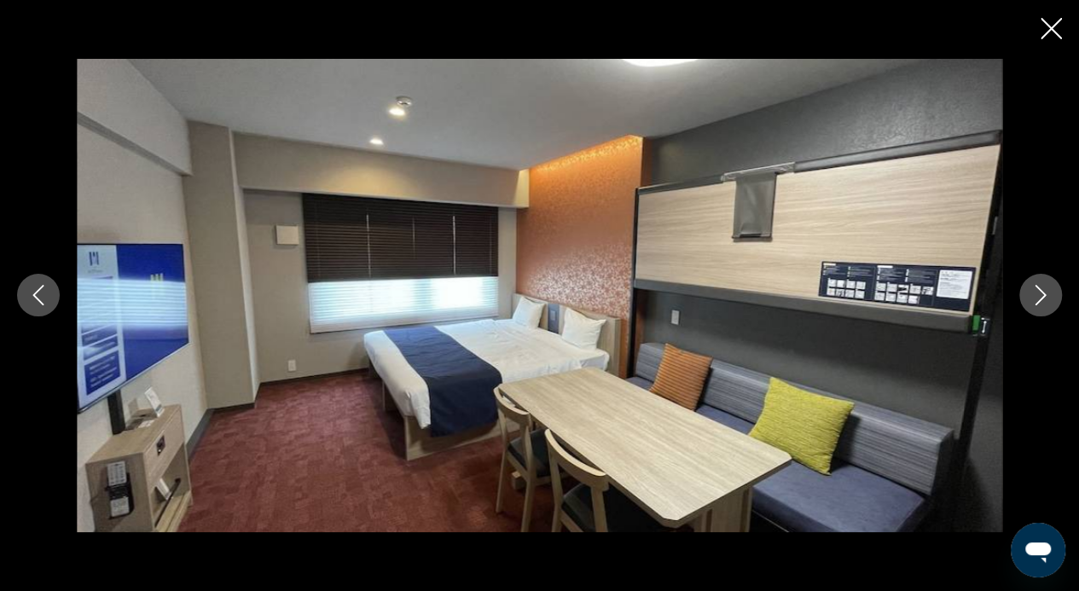
click at [1043, 298] on icon "Next image" at bounding box center [1040, 295] width 20 height 20
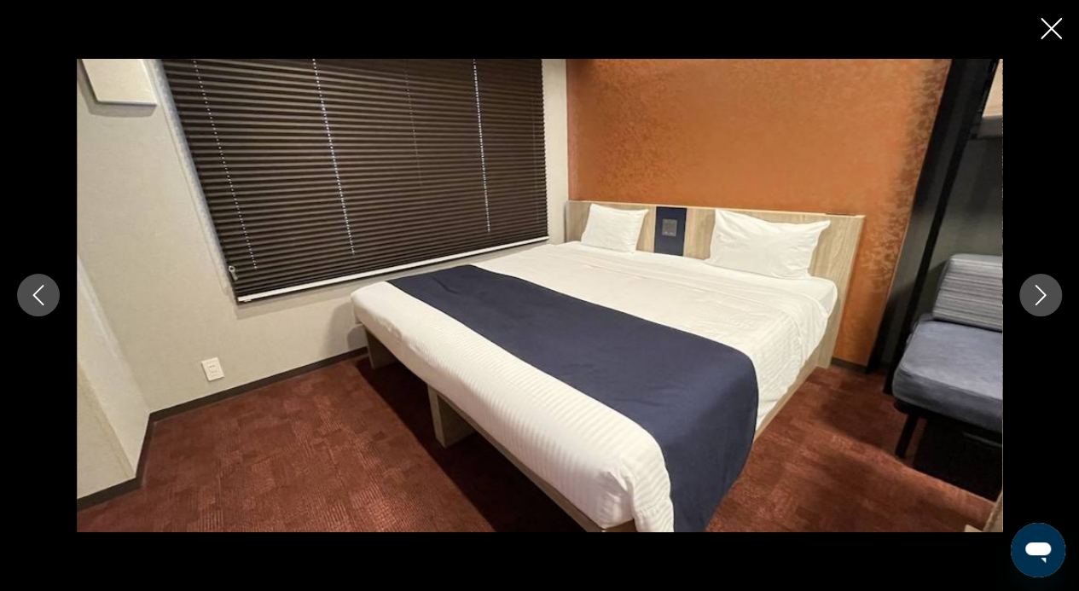
click at [1043, 298] on icon "Next image" at bounding box center [1040, 295] width 20 height 20
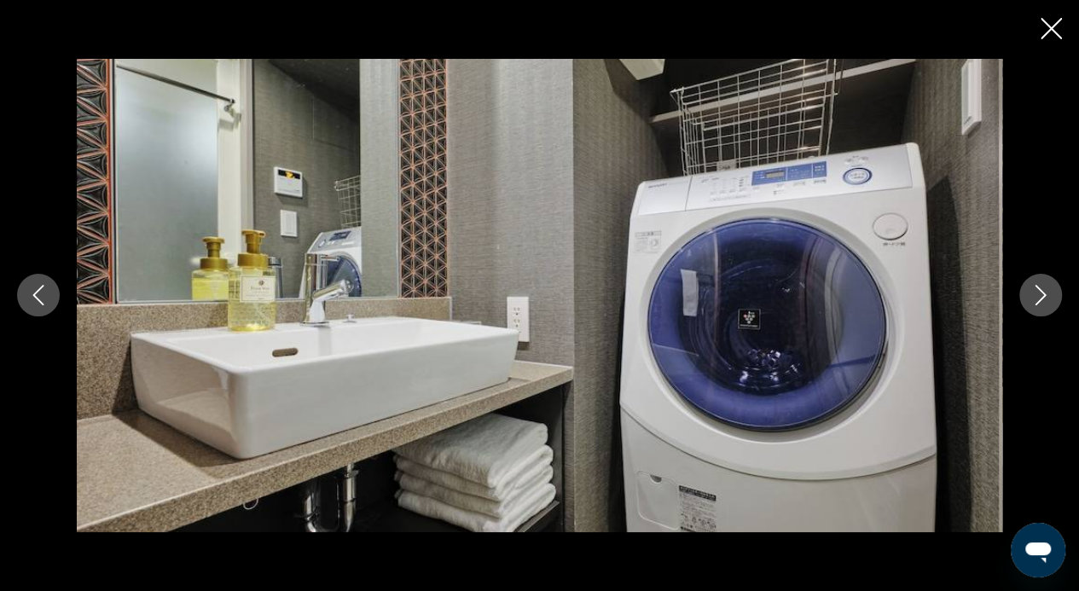
click at [1043, 298] on icon "Next image" at bounding box center [1040, 295] width 20 height 20
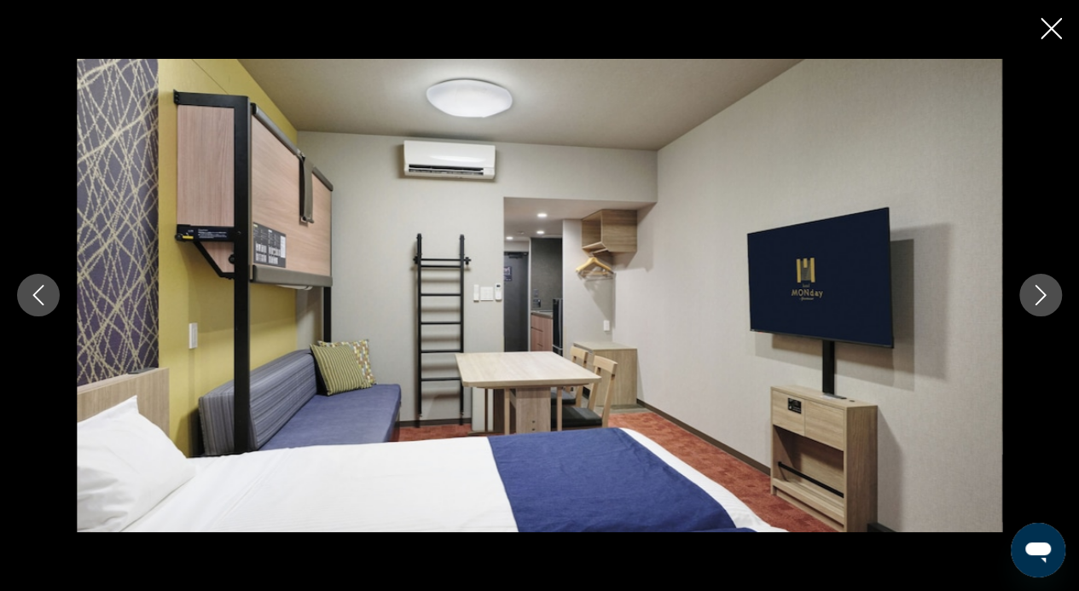
click at [1043, 298] on icon "Next image" at bounding box center [1040, 295] width 20 height 20
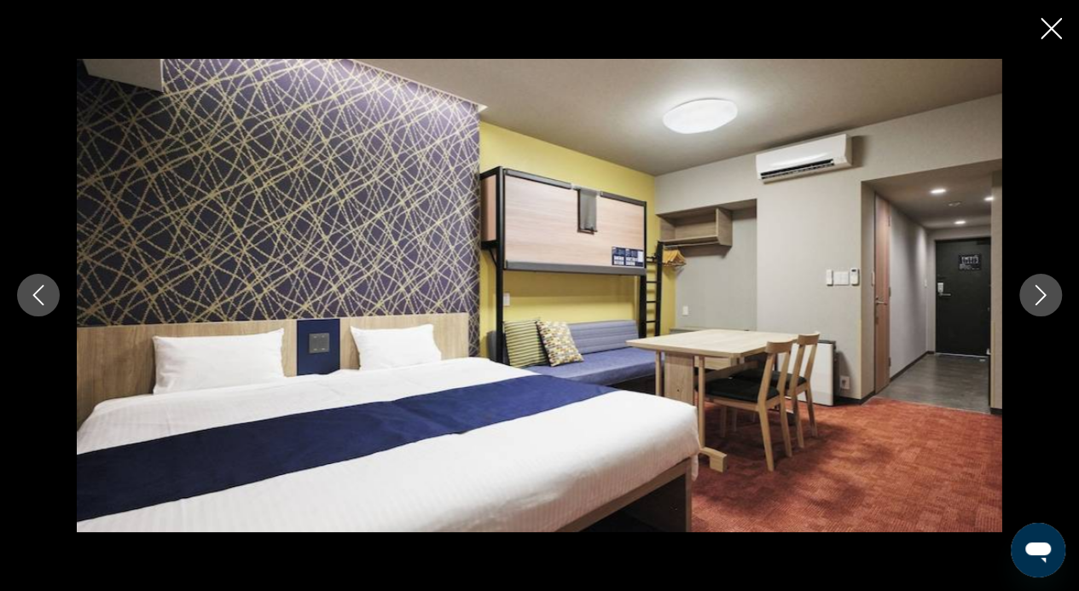
click at [1043, 298] on icon "Next image" at bounding box center [1040, 295] width 20 height 20
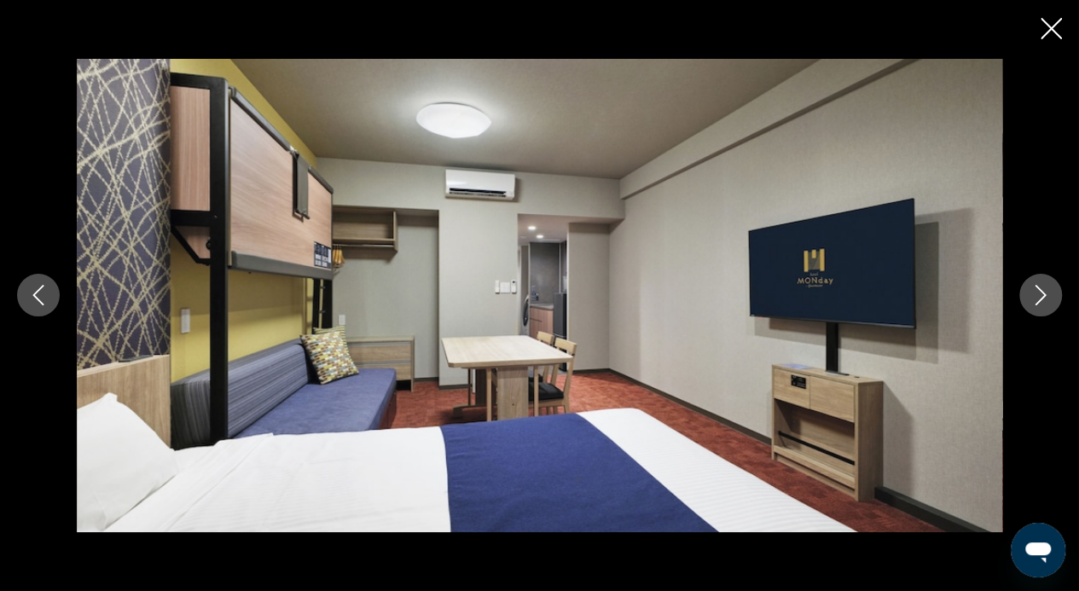
click at [1043, 298] on icon "Next image" at bounding box center [1040, 295] width 20 height 20
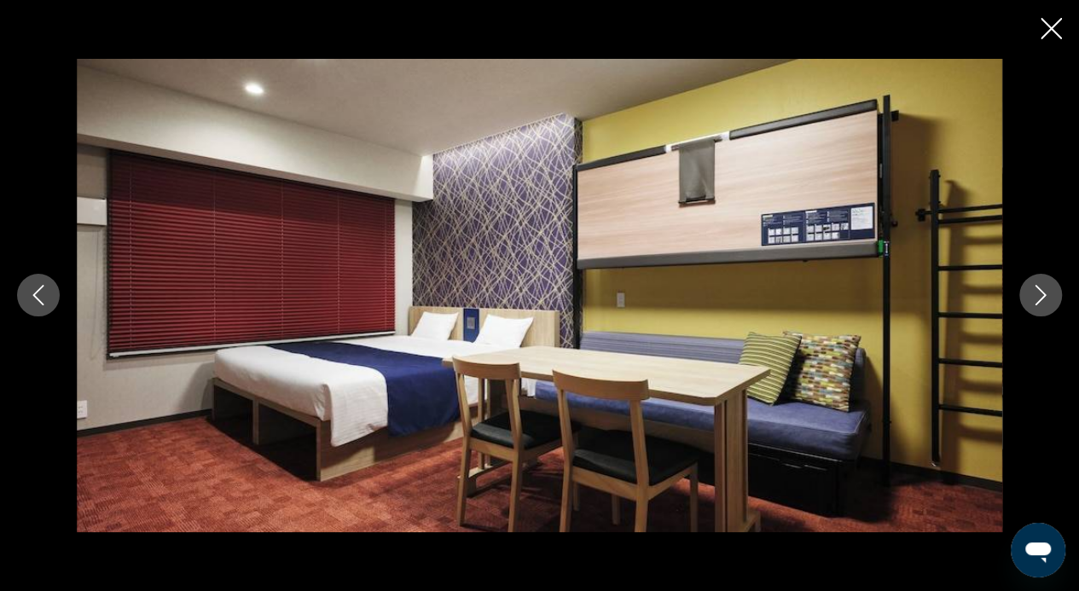
click at [1043, 298] on icon "Next image" at bounding box center [1040, 295] width 20 height 20
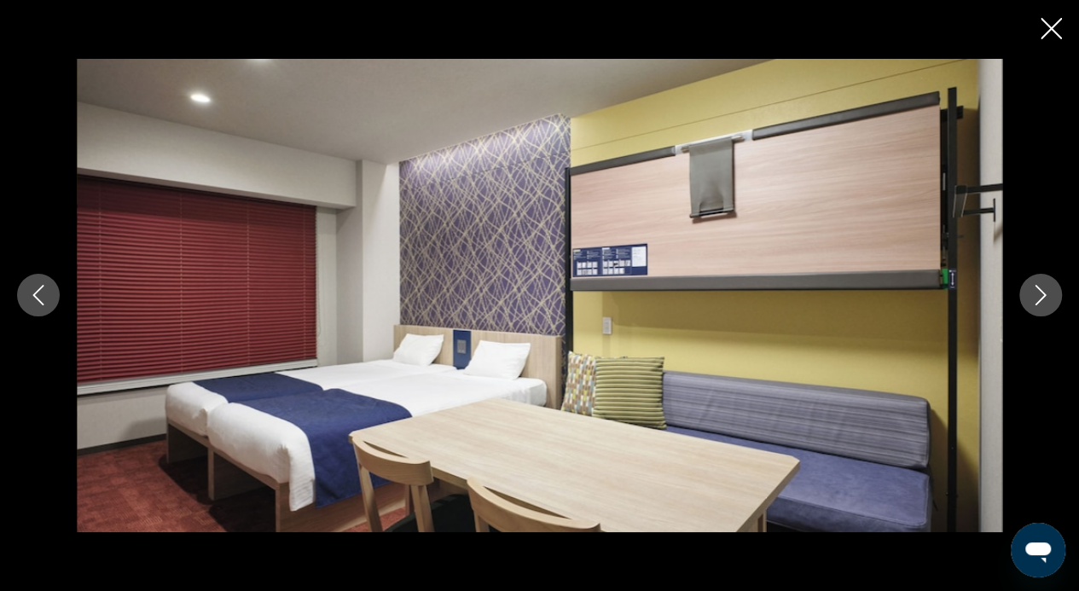
click at [1043, 298] on icon "Next image" at bounding box center [1040, 295] width 20 height 20
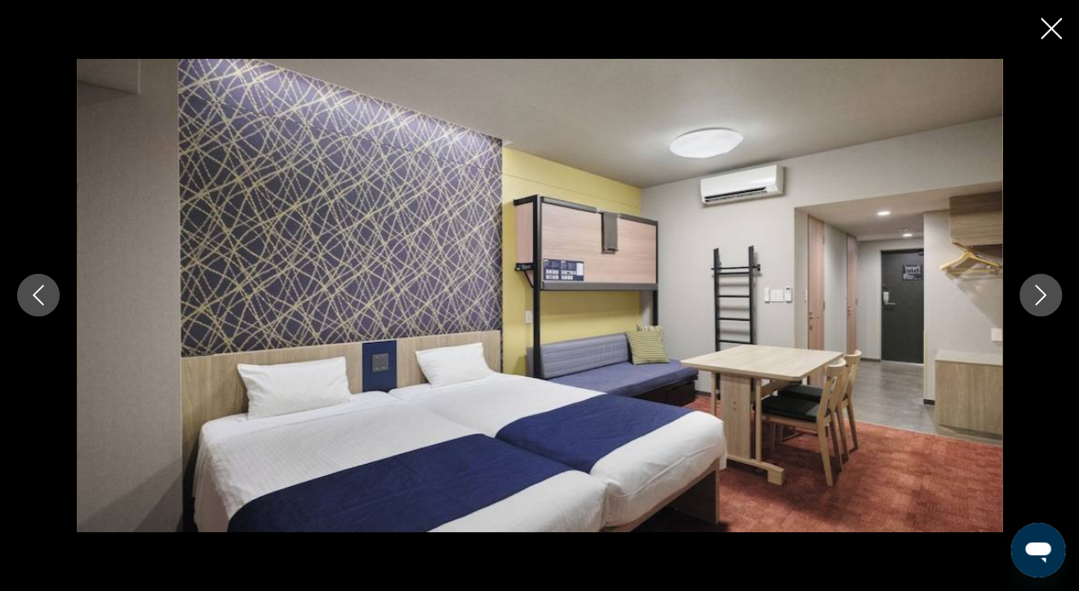
click at [1043, 298] on icon "Next image" at bounding box center [1040, 295] width 20 height 20
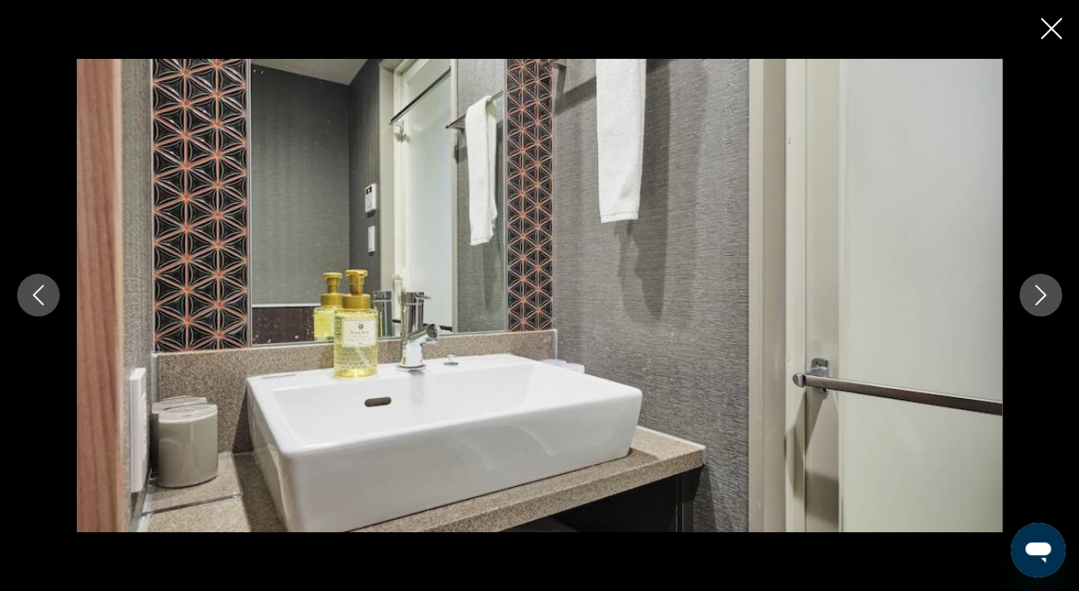
click at [1043, 298] on icon "Next image" at bounding box center [1040, 295] width 20 height 20
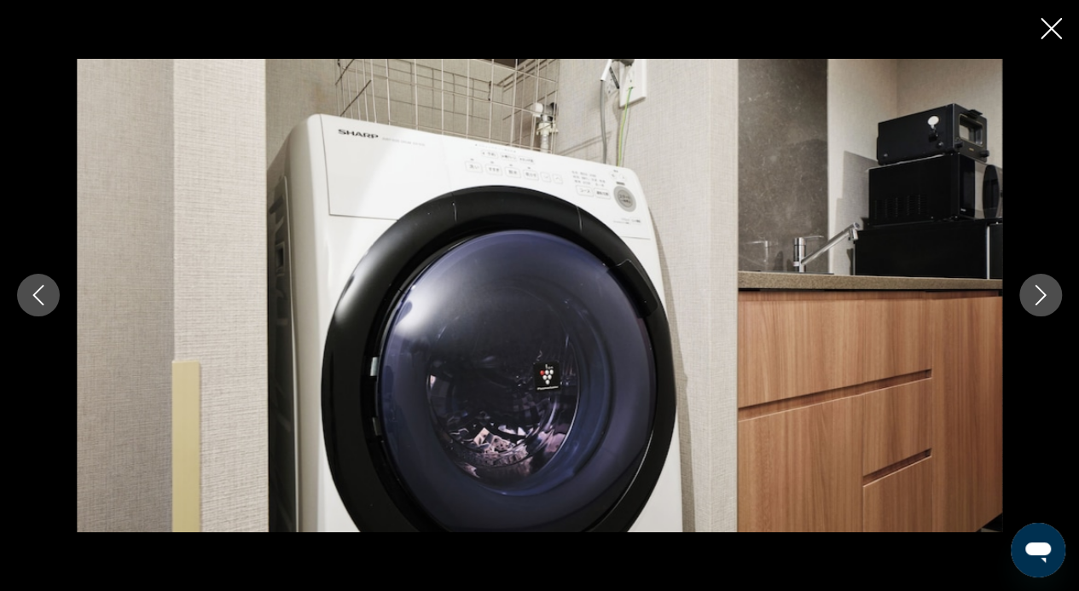
click at [1045, 298] on icon "Next image" at bounding box center [1040, 295] width 20 height 20
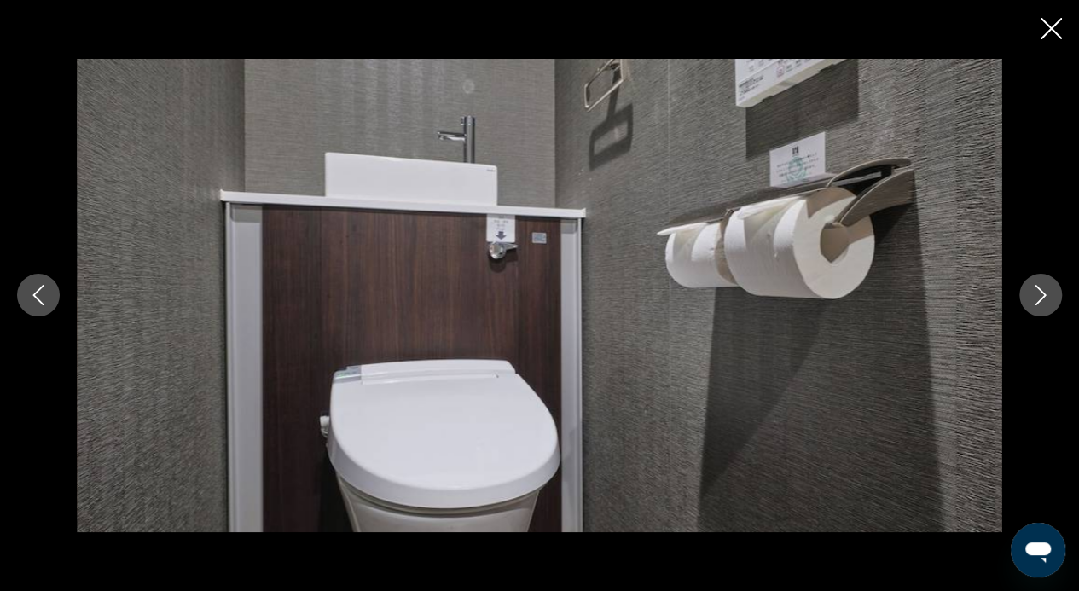
click at [1045, 298] on icon "Next image" at bounding box center [1040, 295] width 20 height 20
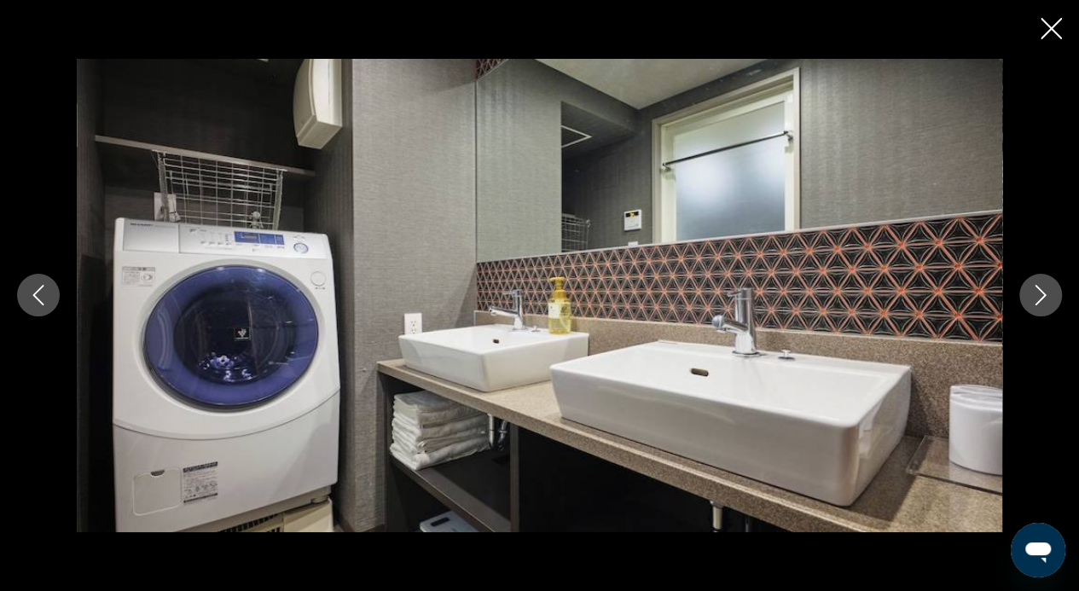
click at [1045, 298] on icon "Next image" at bounding box center [1040, 295] width 20 height 20
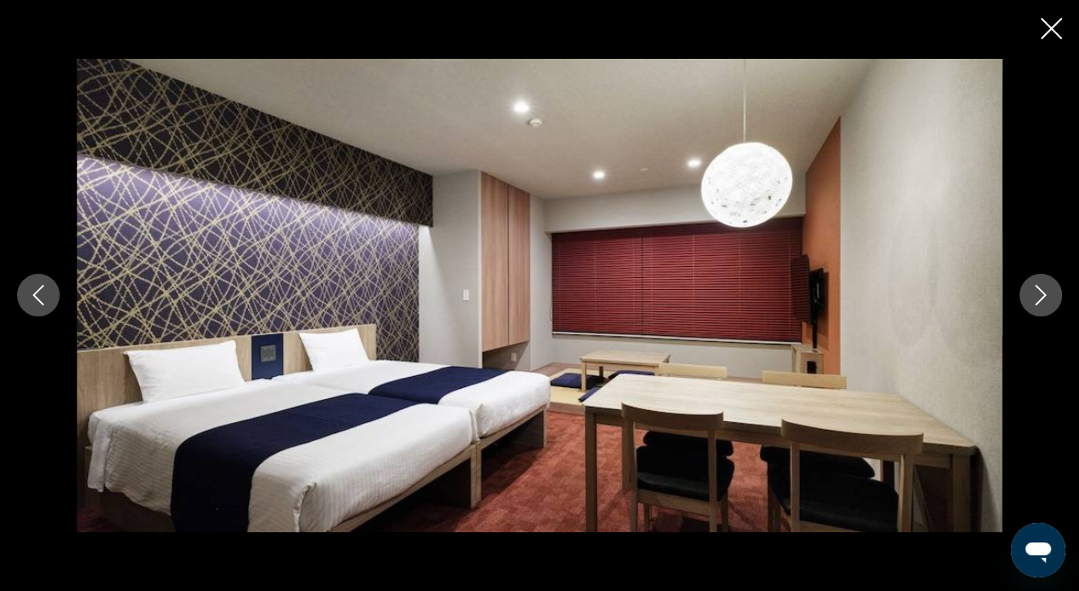
click at [1045, 298] on icon "Next image" at bounding box center [1040, 295] width 20 height 20
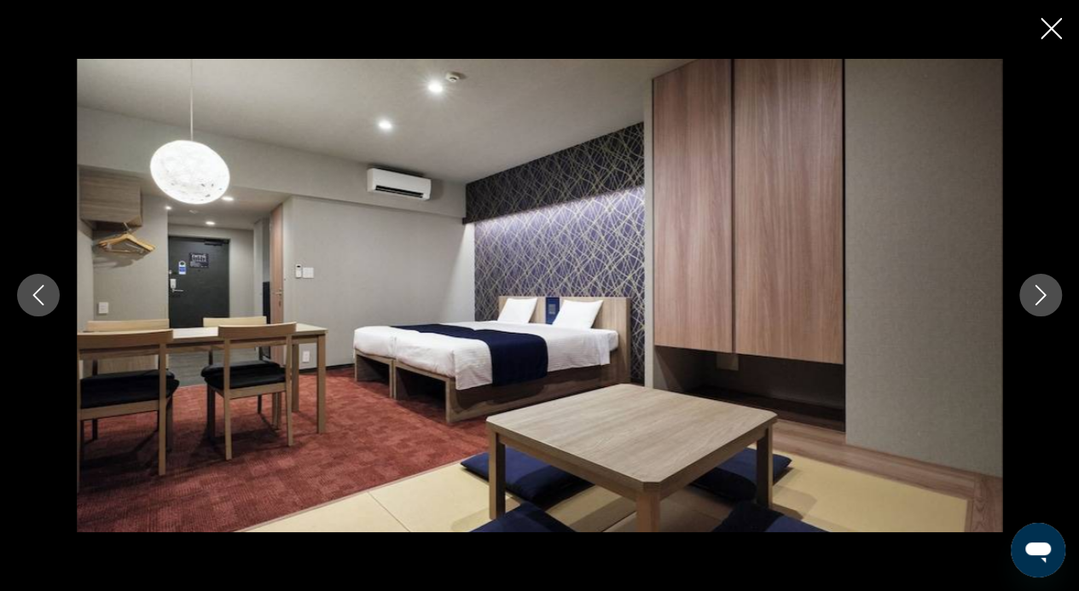
click at [1045, 298] on icon "Next image" at bounding box center [1040, 295] width 20 height 20
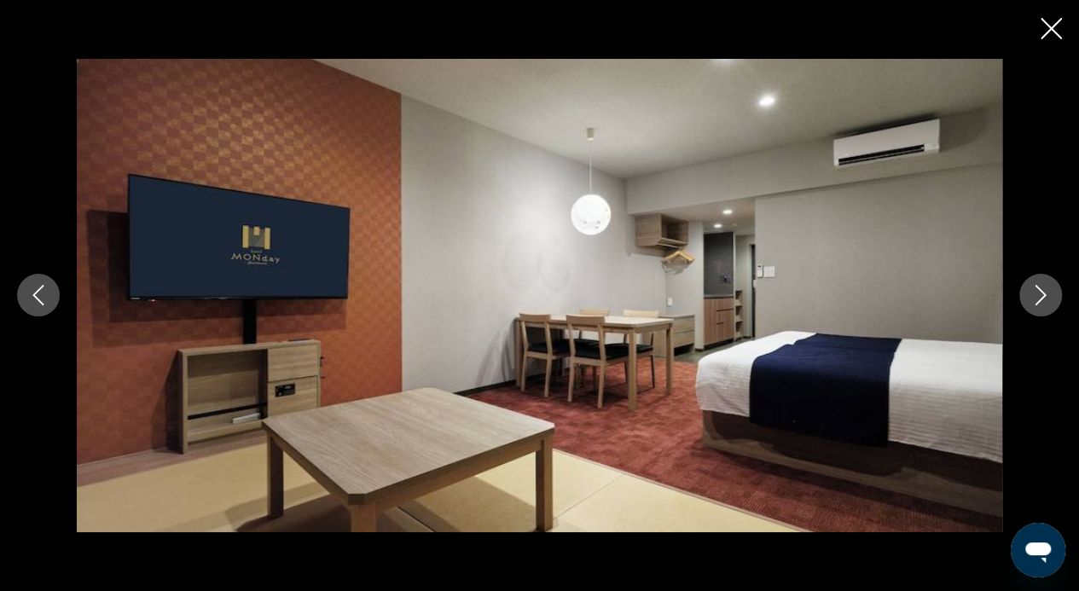
click at [1045, 298] on icon "Next image" at bounding box center [1040, 295] width 20 height 20
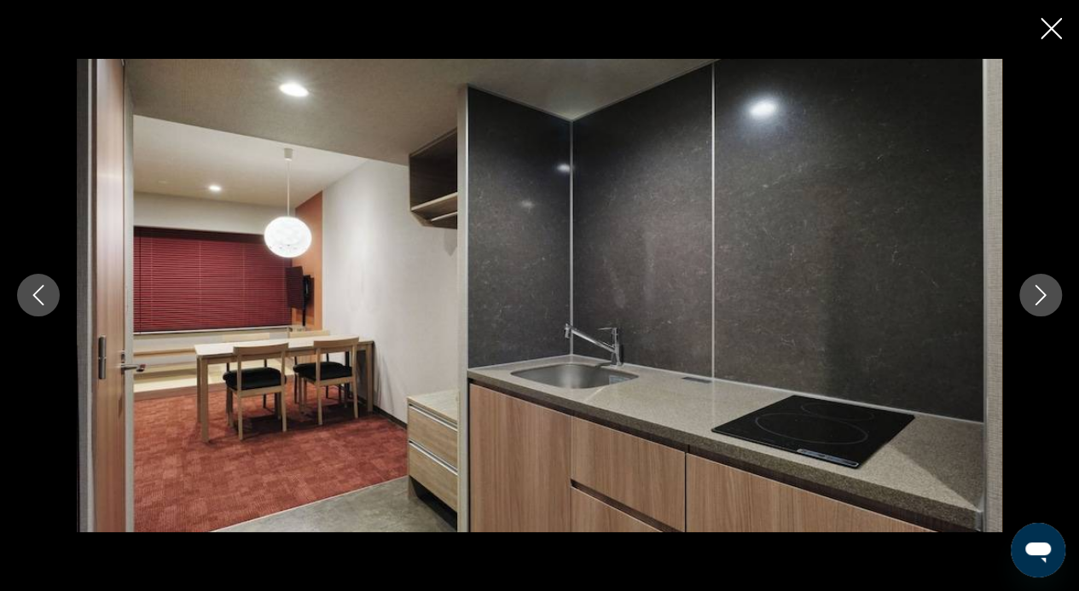
click at [1045, 298] on icon "Next image" at bounding box center [1040, 295] width 20 height 20
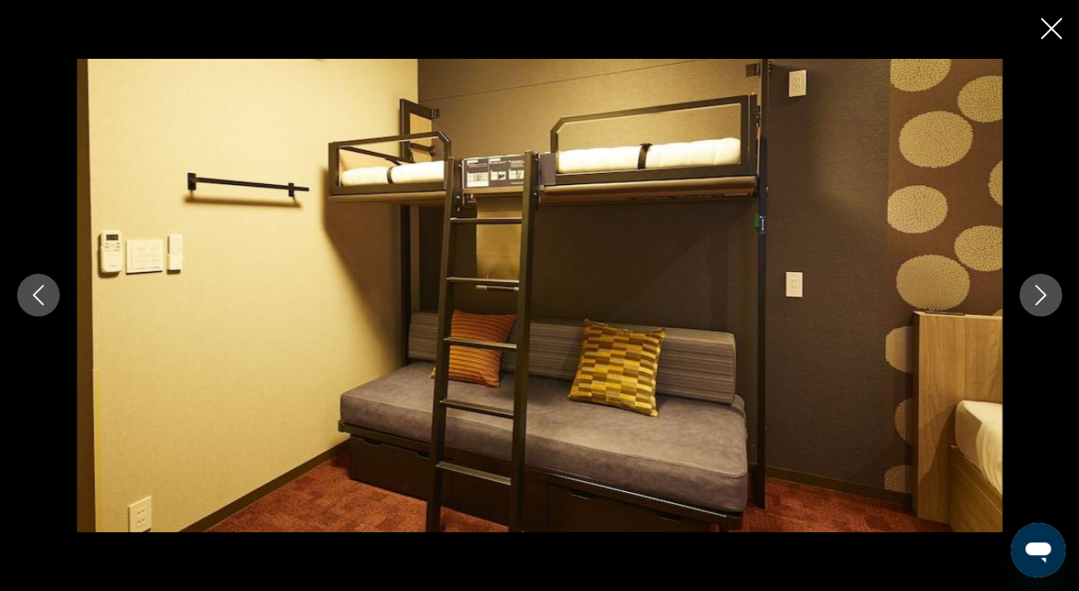
click at [1045, 298] on icon "Next image" at bounding box center [1040, 295] width 20 height 20
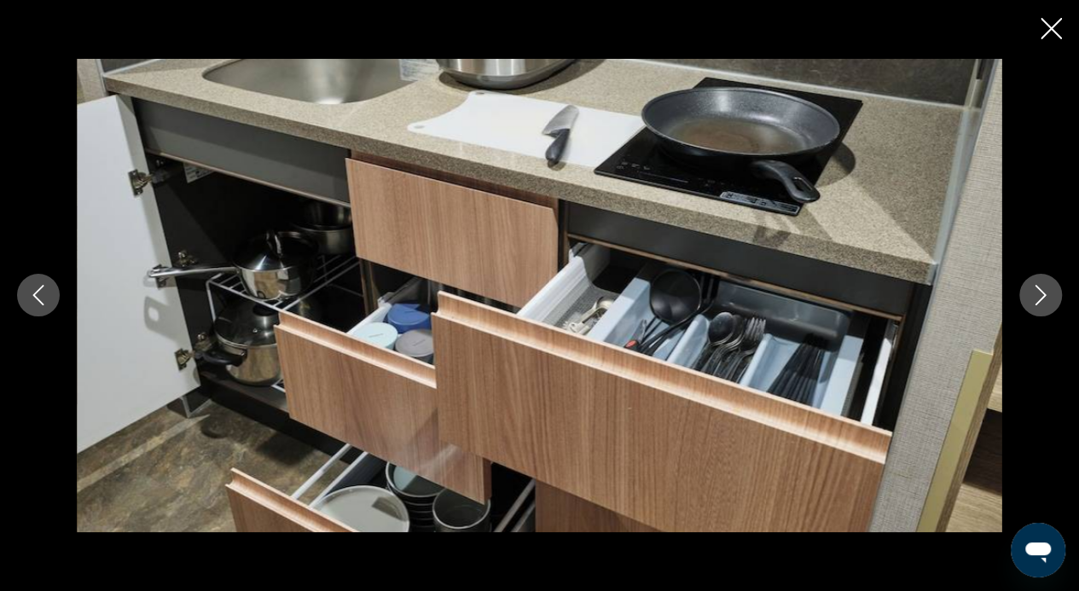
click at [1045, 298] on icon "Next image" at bounding box center [1040, 295] width 20 height 20
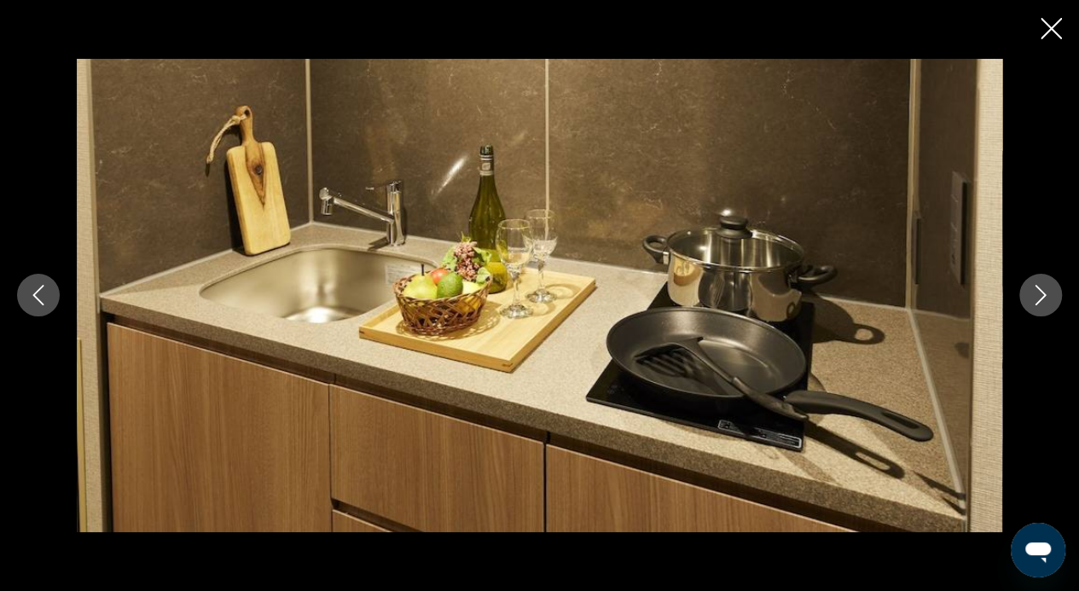
click at [1045, 298] on icon "Next image" at bounding box center [1040, 295] width 20 height 20
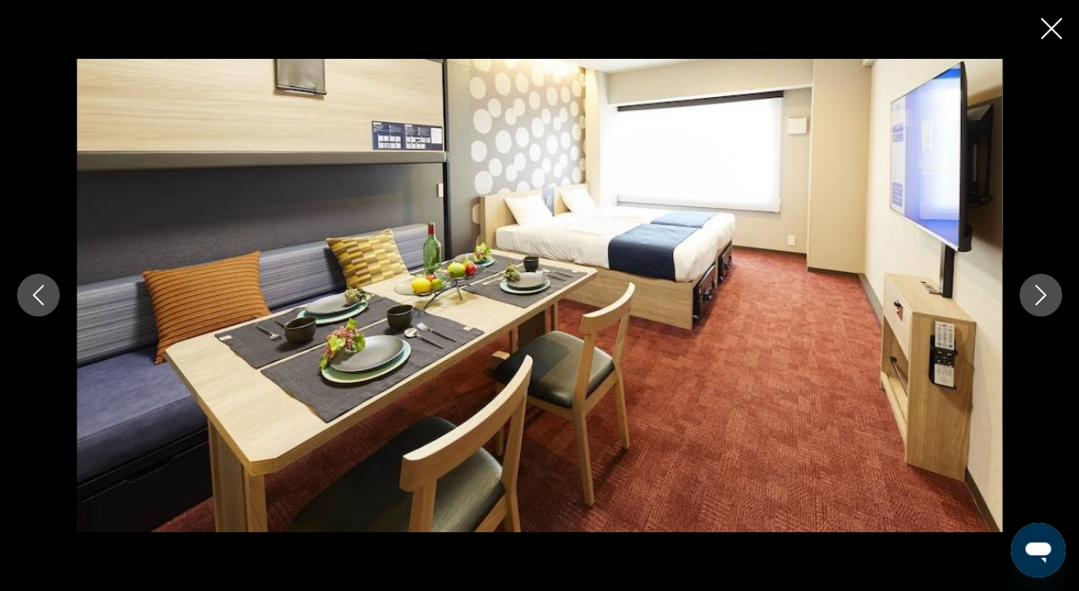
click at [1045, 298] on icon "Next image" at bounding box center [1040, 295] width 20 height 20
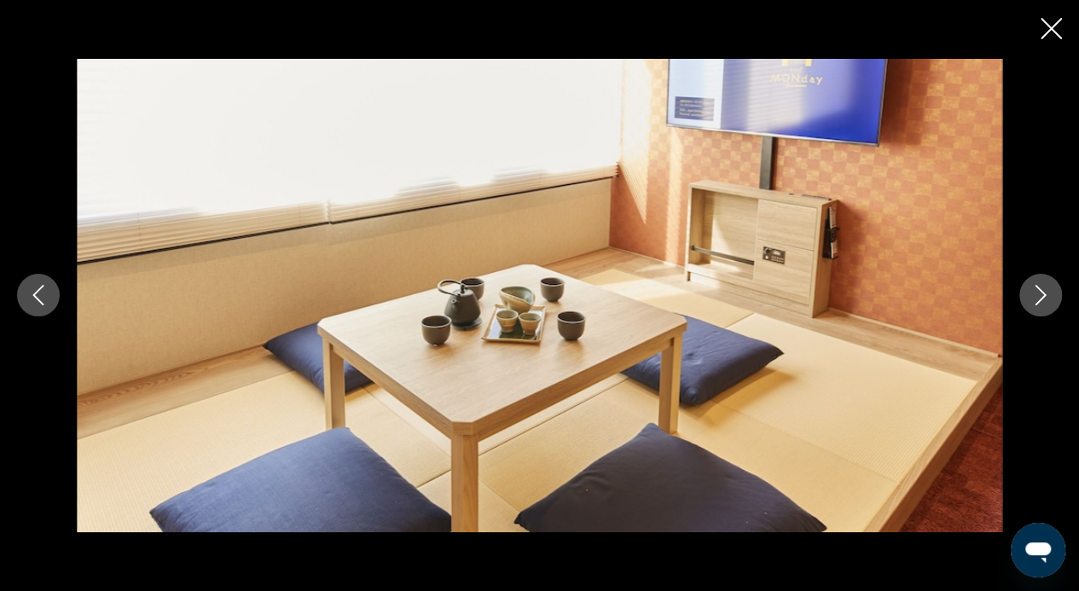
click at [1045, 298] on icon "Next image" at bounding box center [1040, 295] width 20 height 20
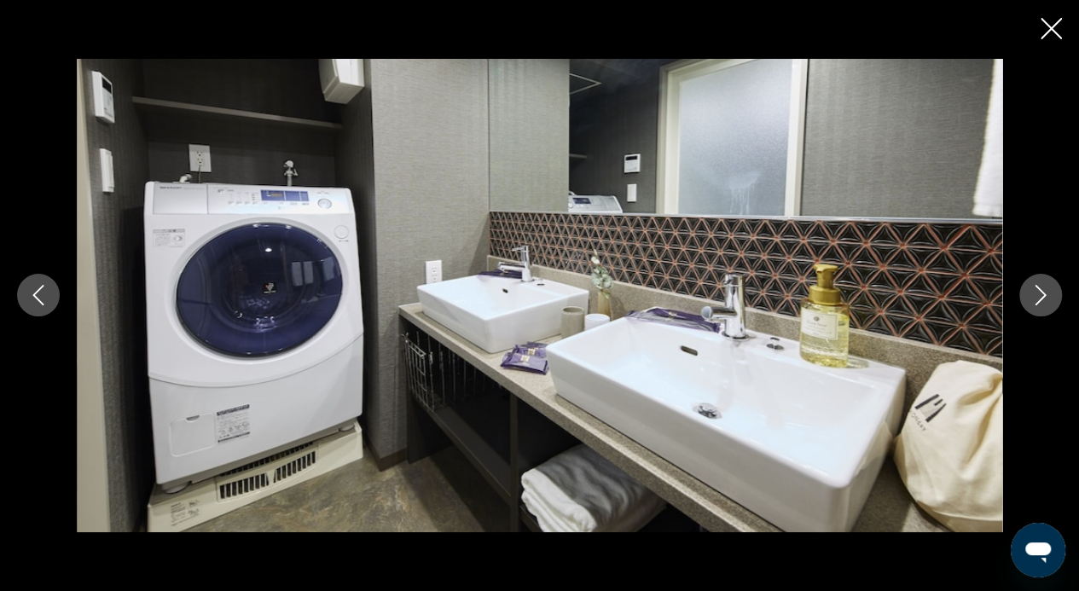
click at [1052, 31] on icon "Close slideshow" at bounding box center [1050, 28] width 21 height 21
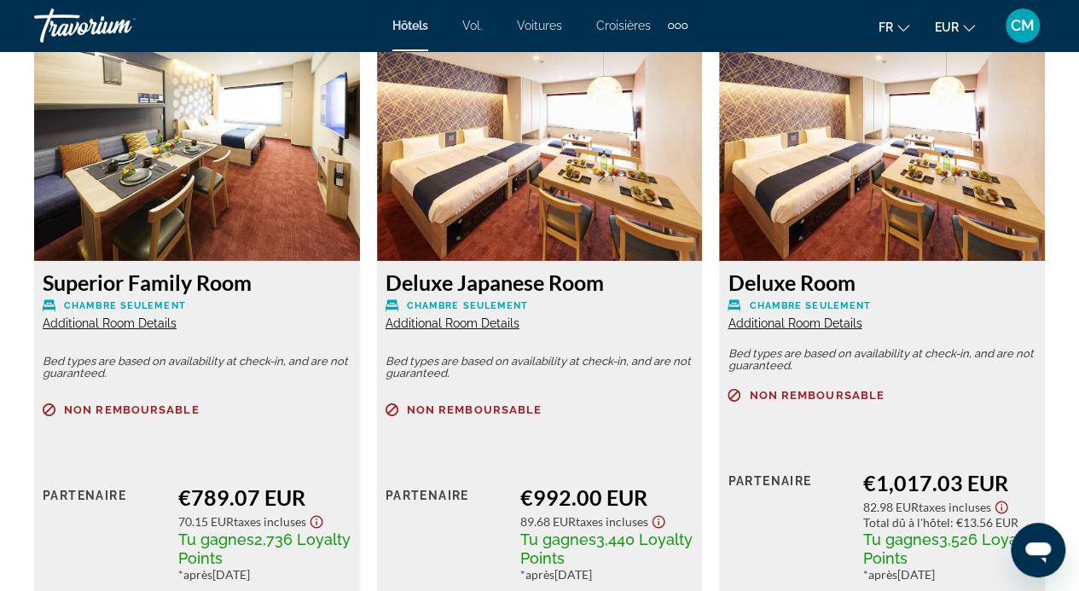
scroll to position [2654, 0]
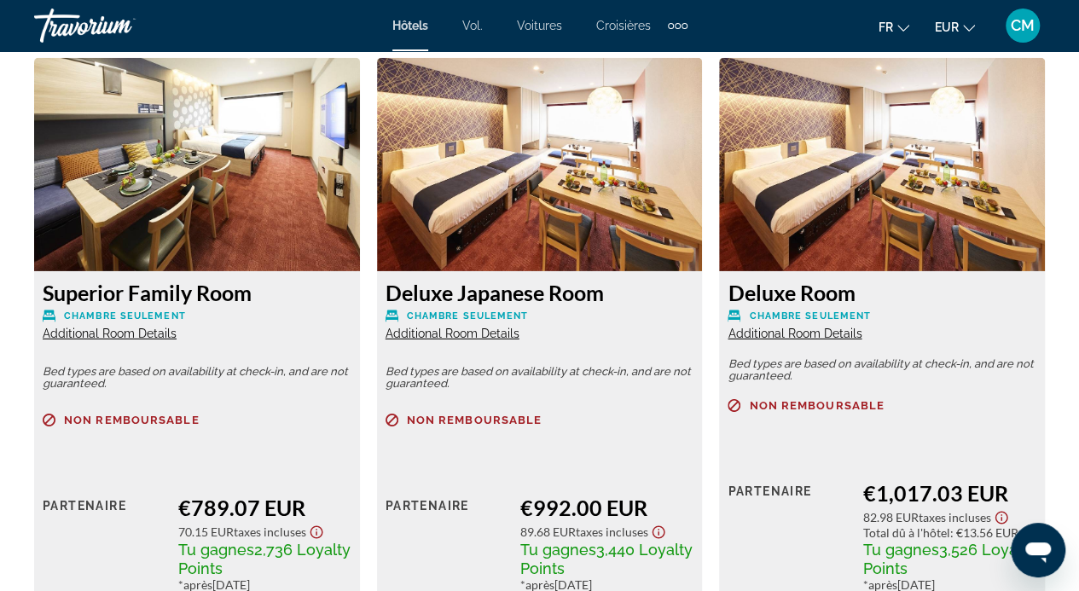
click at [239, 173] on img "Contenu principal" at bounding box center [197, 164] width 326 height 213
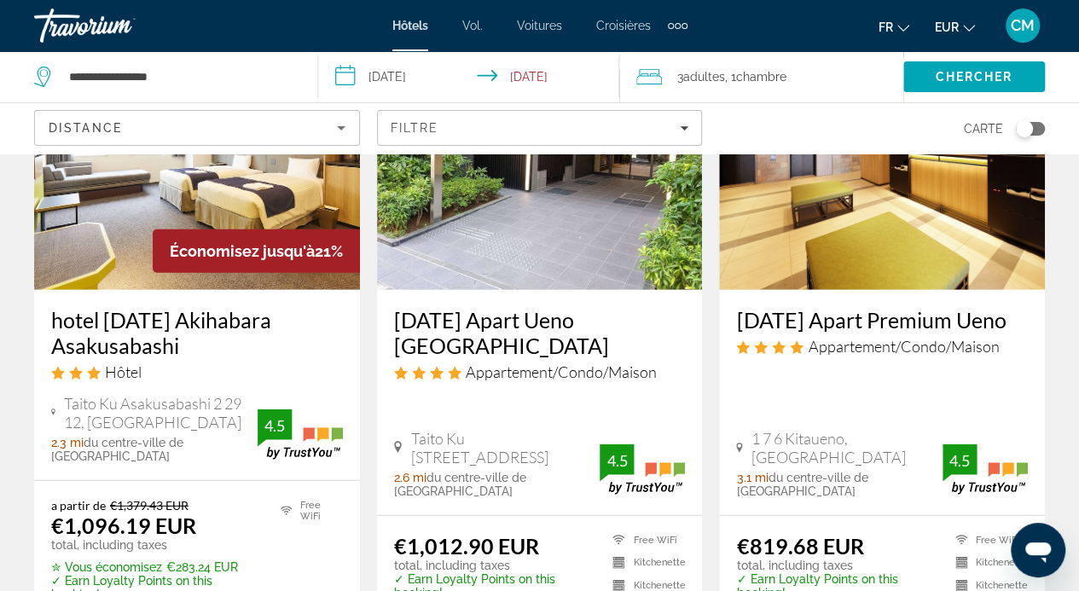
scroll to position [2165, 0]
click at [333, 229] on div "Économisez jusqu'à 21%" at bounding box center [256, 250] width 207 height 43
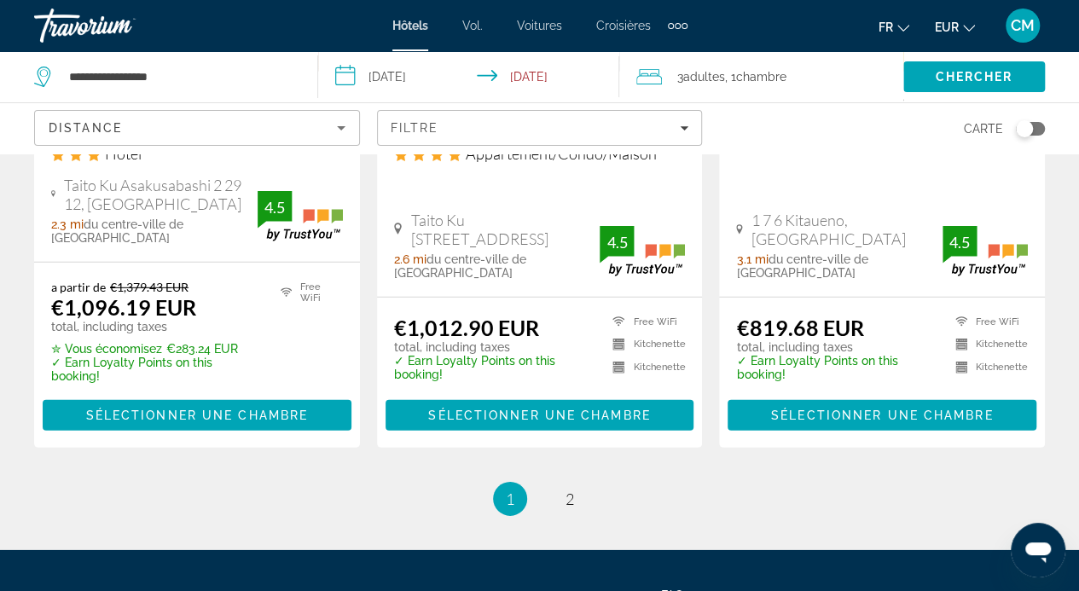
scroll to position [2385, 0]
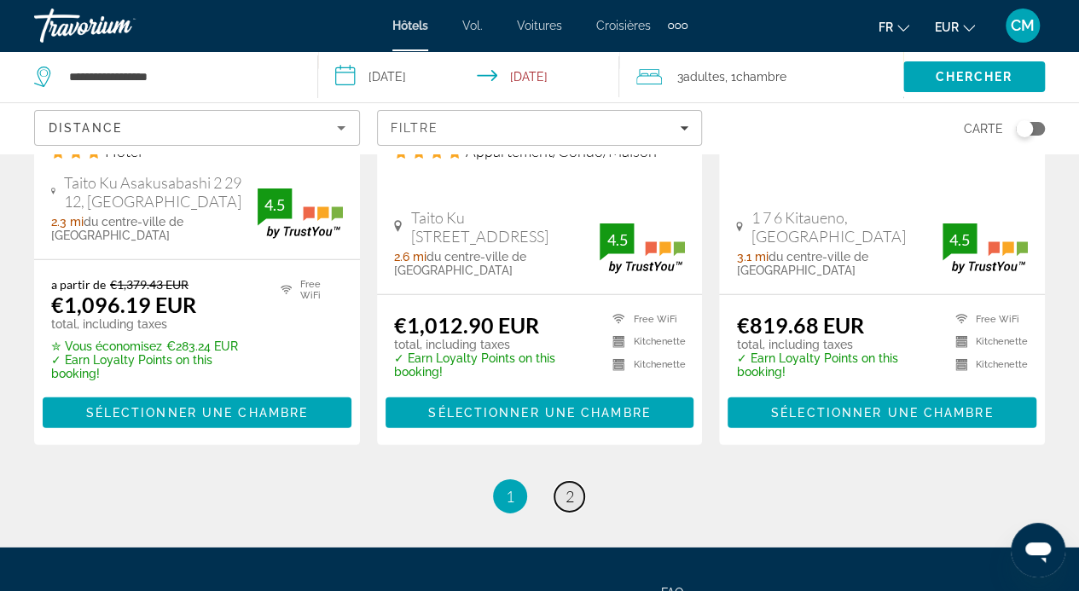
click at [568, 487] on span "2" at bounding box center [569, 496] width 9 height 19
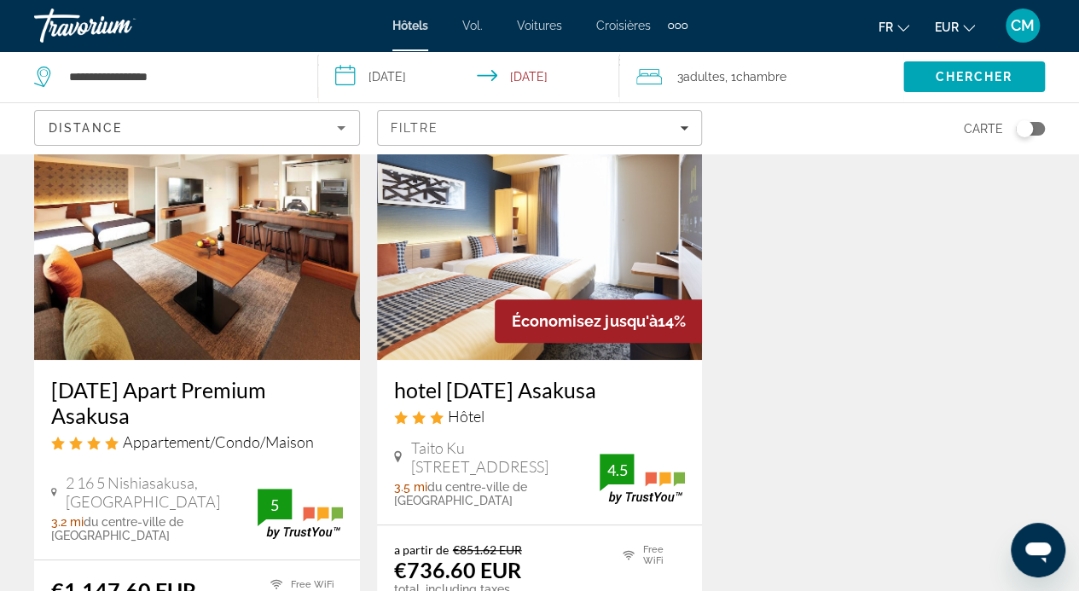
scroll to position [125, 0]
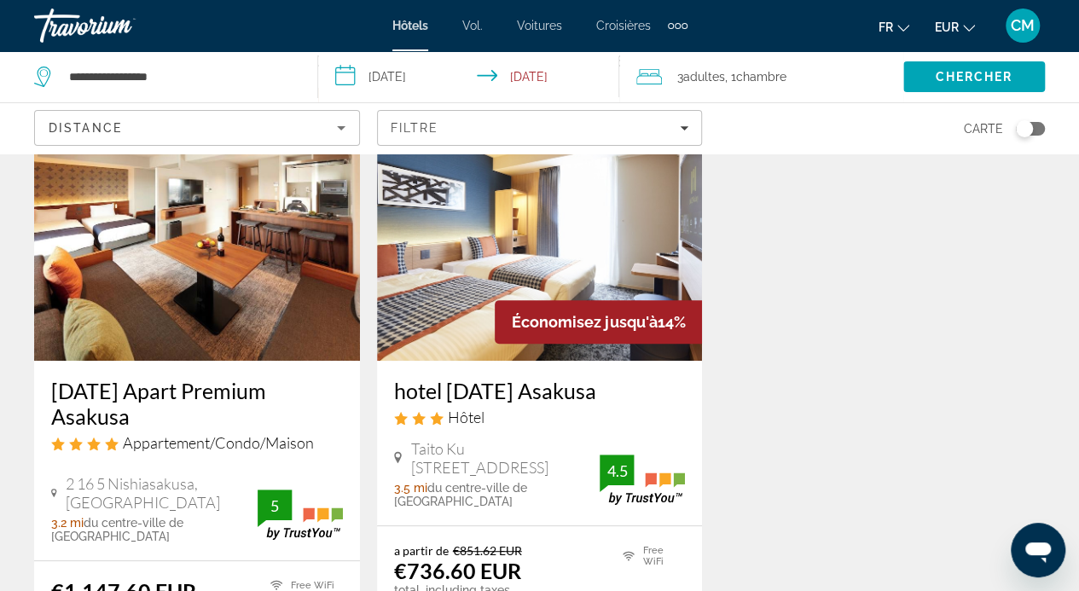
click at [516, 278] on img "Contenu principal" at bounding box center [540, 224] width 326 height 273
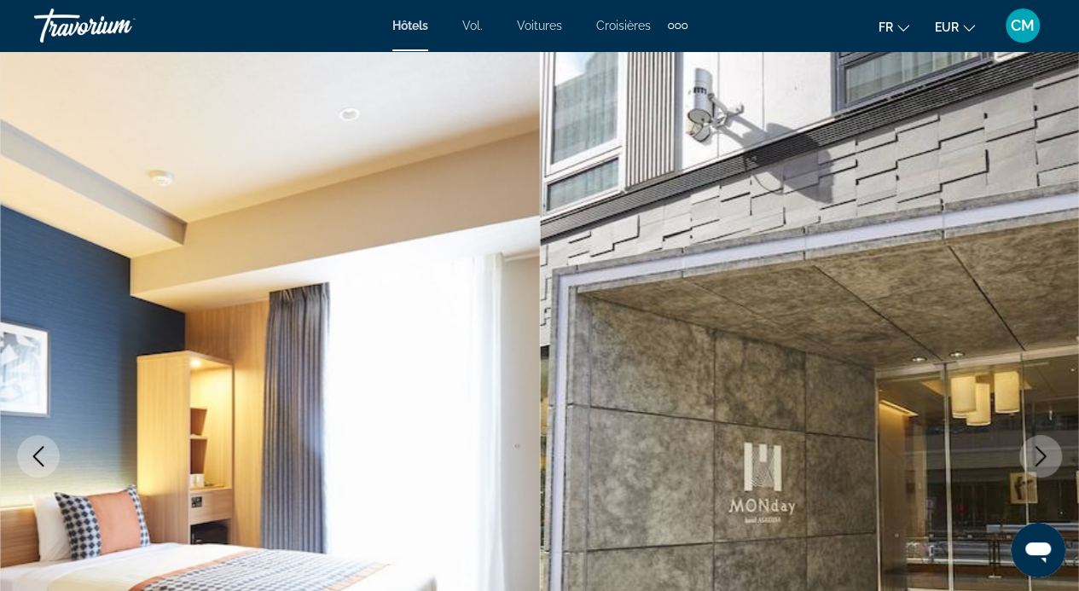
click at [1051, 459] on button "Next image" at bounding box center [1040, 456] width 43 height 43
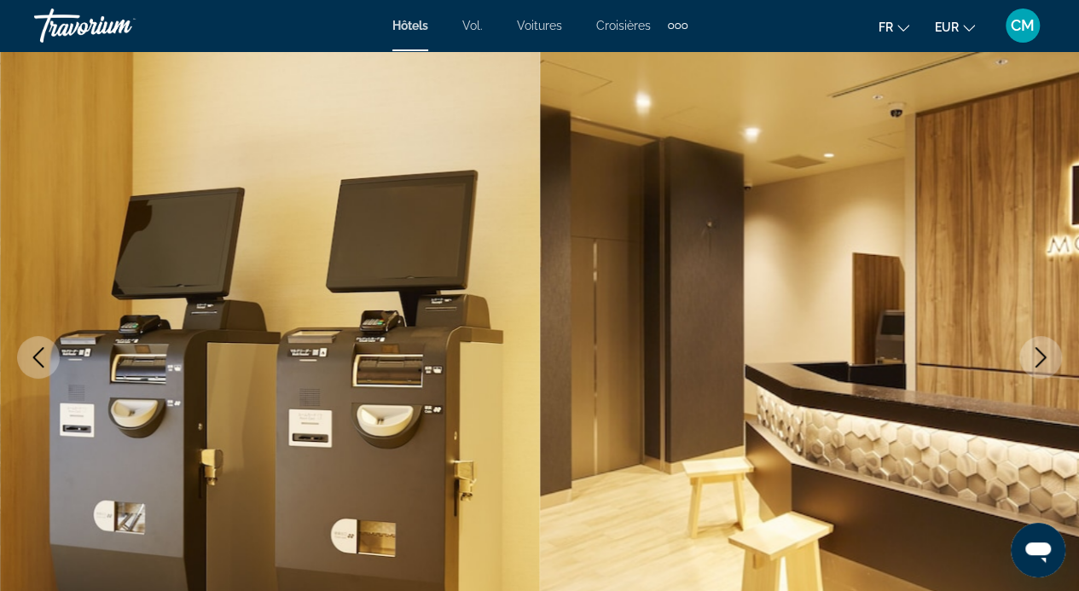
scroll to position [102, 0]
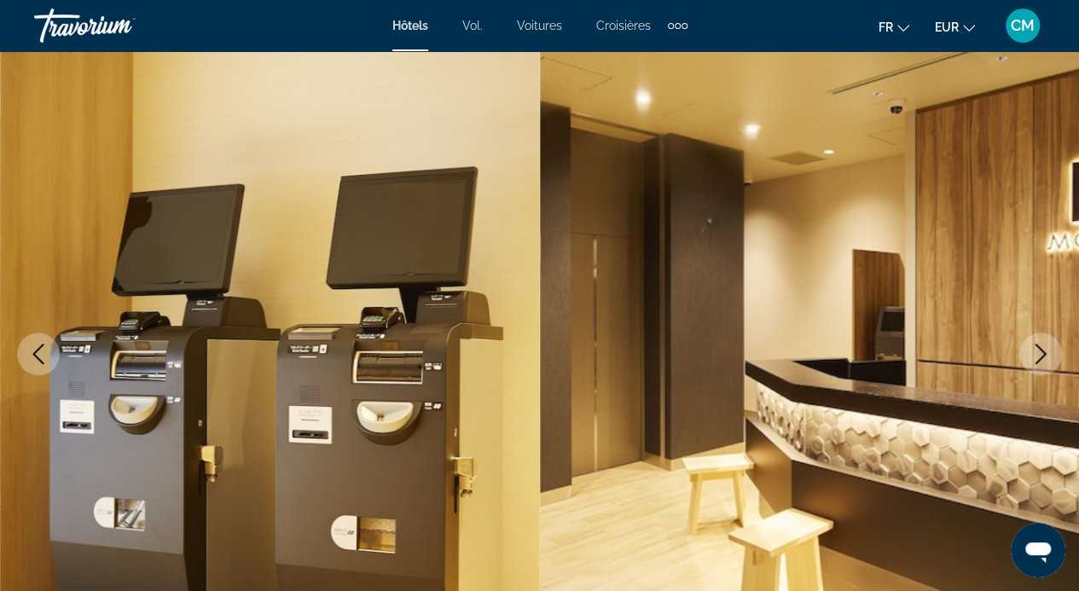
click at [1037, 358] on icon "Next image" at bounding box center [1040, 354] width 20 height 20
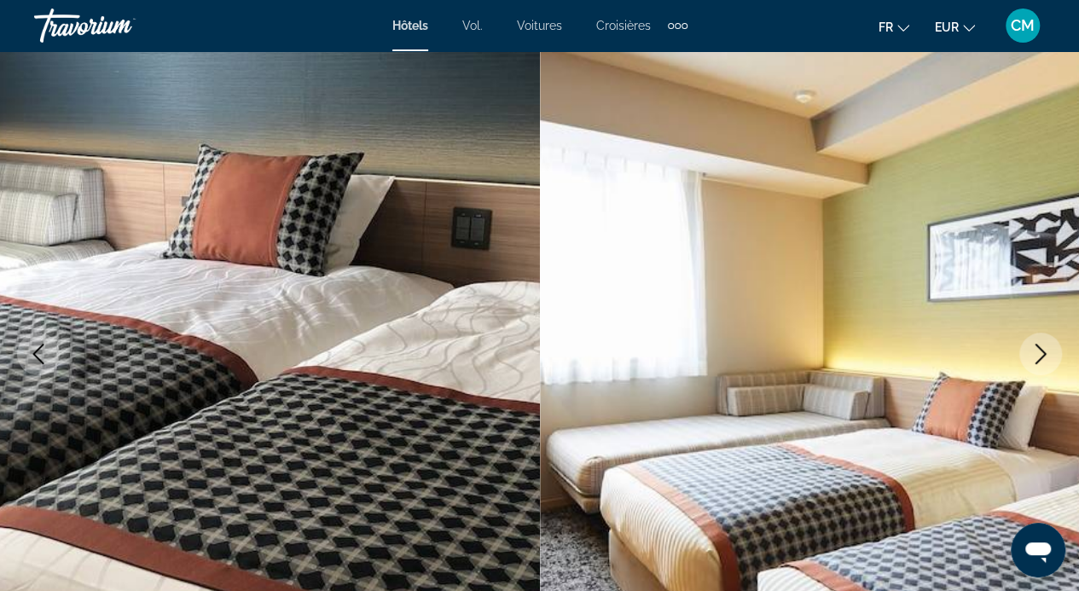
click at [1037, 358] on icon "Next image" at bounding box center [1040, 354] width 20 height 20
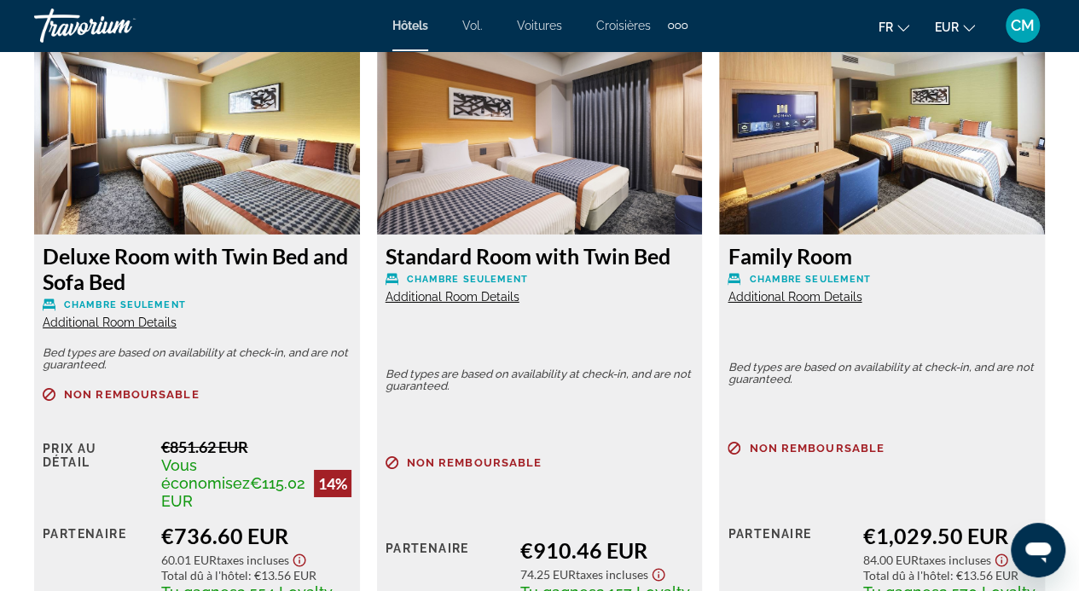
scroll to position [2696, 0]
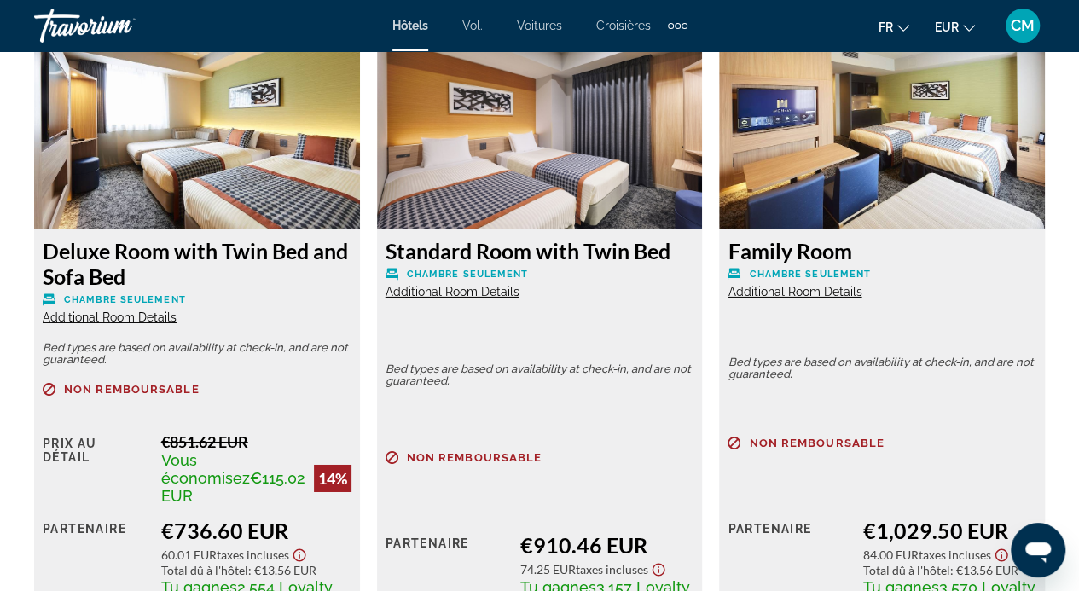
click at [119, 320] on span "Additional Room Details" at bounding box center [110, 317] width 134 height 14
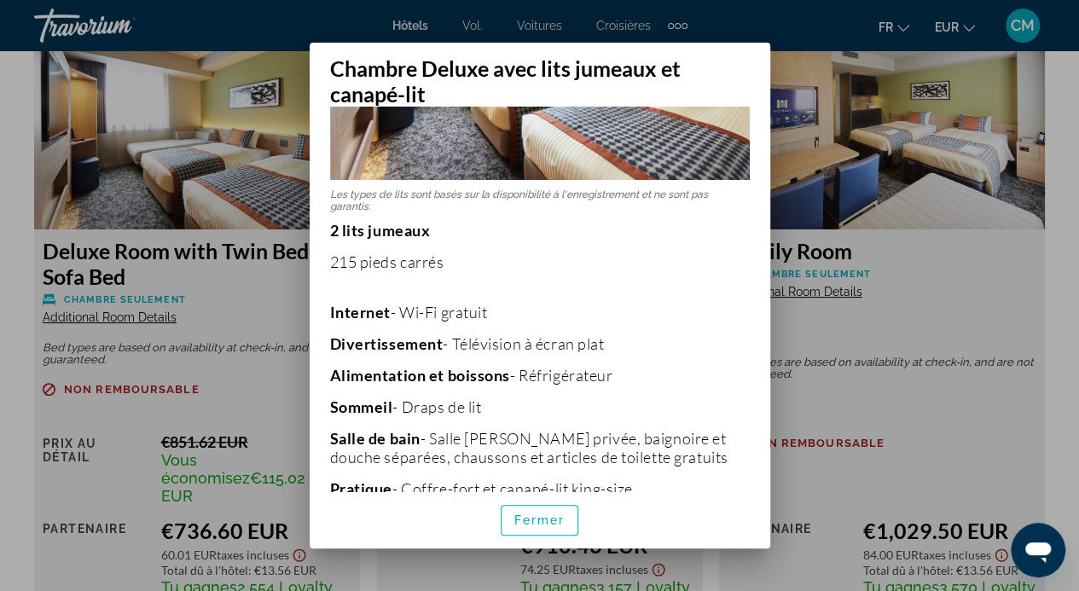
scroll to position [231, 0]
click at [947, 478] on div at bounding box center [539, 295] width 1079 height 591
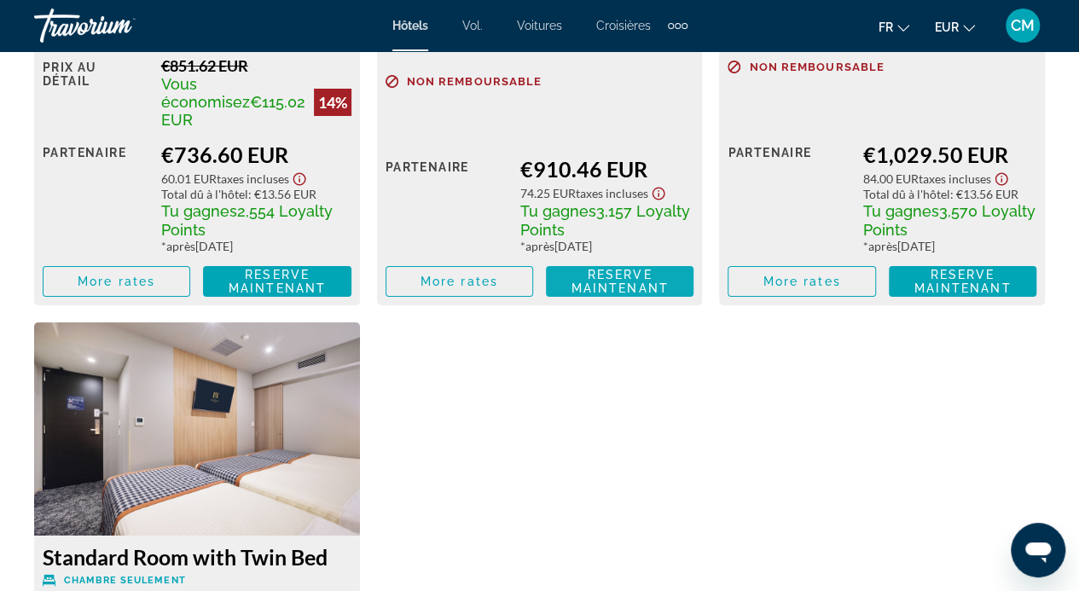
scroll to position [3102, 0]
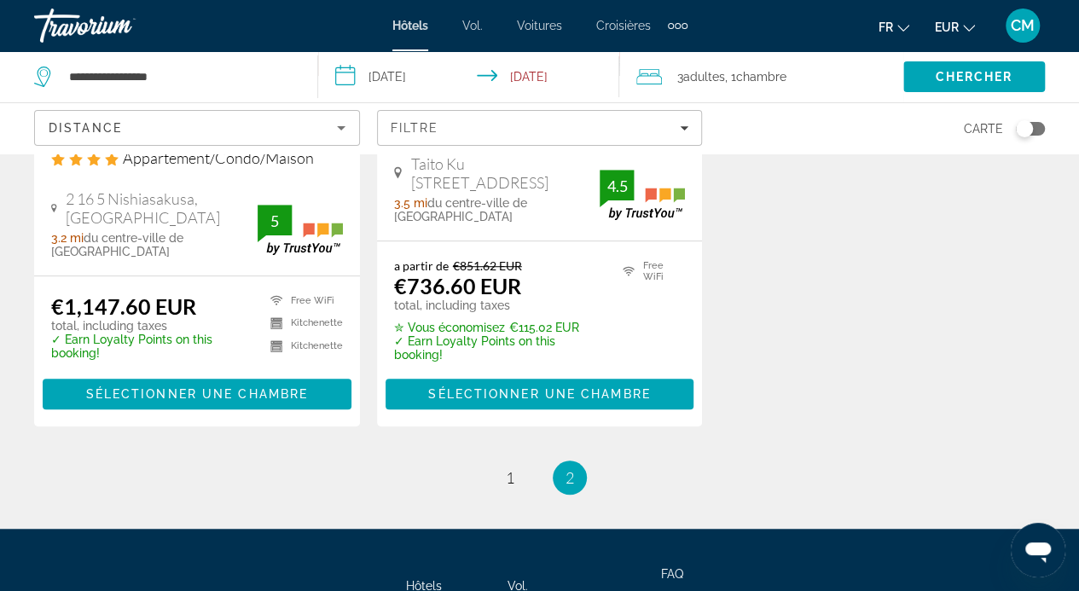
scroll to position [542, 0]
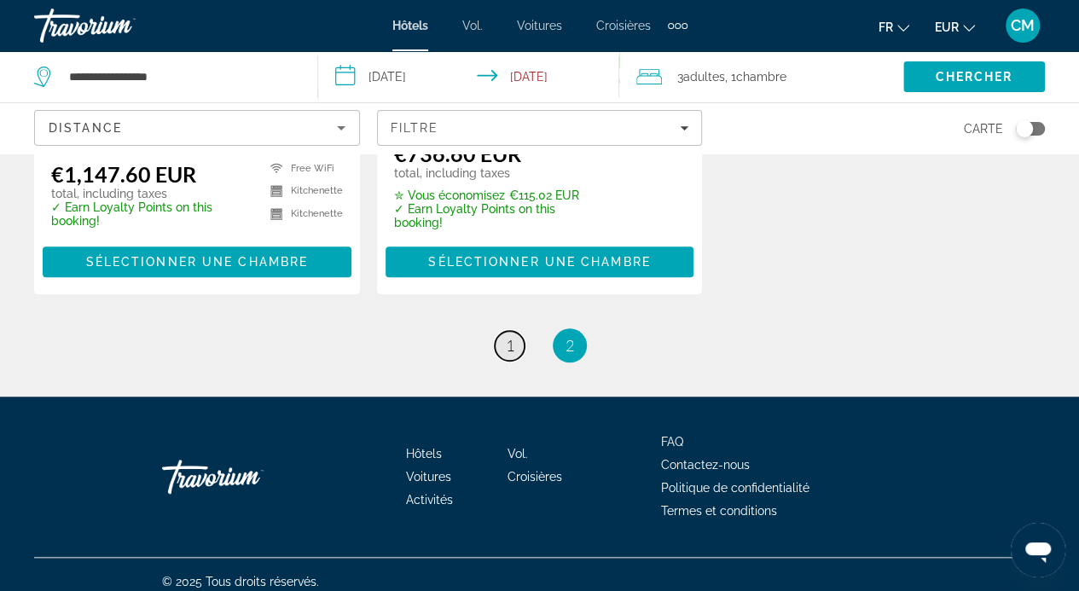
click at [508, 336] on span "1" at bounding box center [510, 345] width 9 height 19
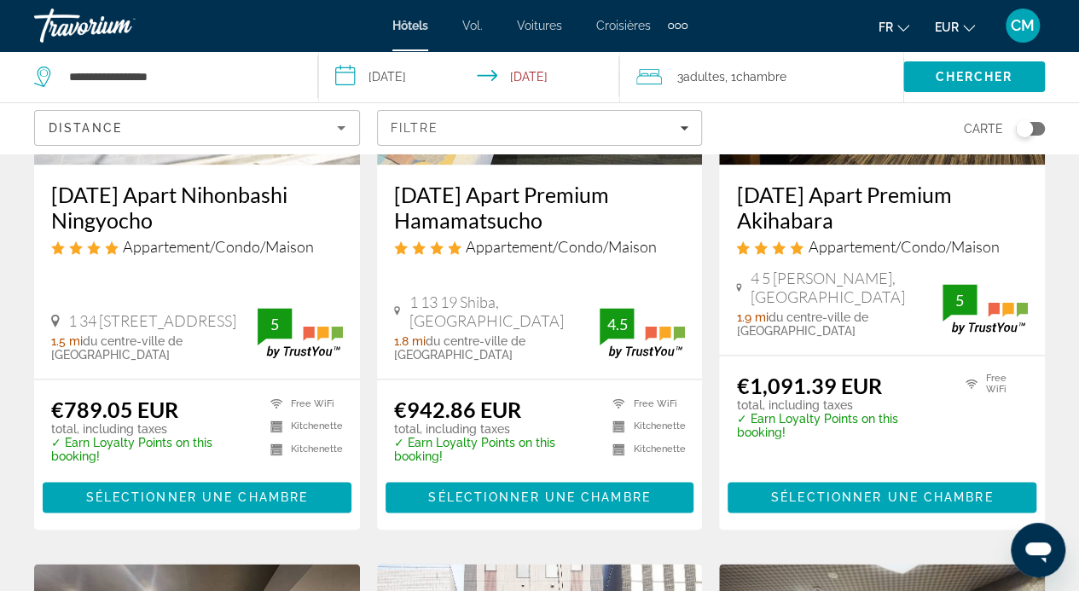
scroll to position [970, 0]
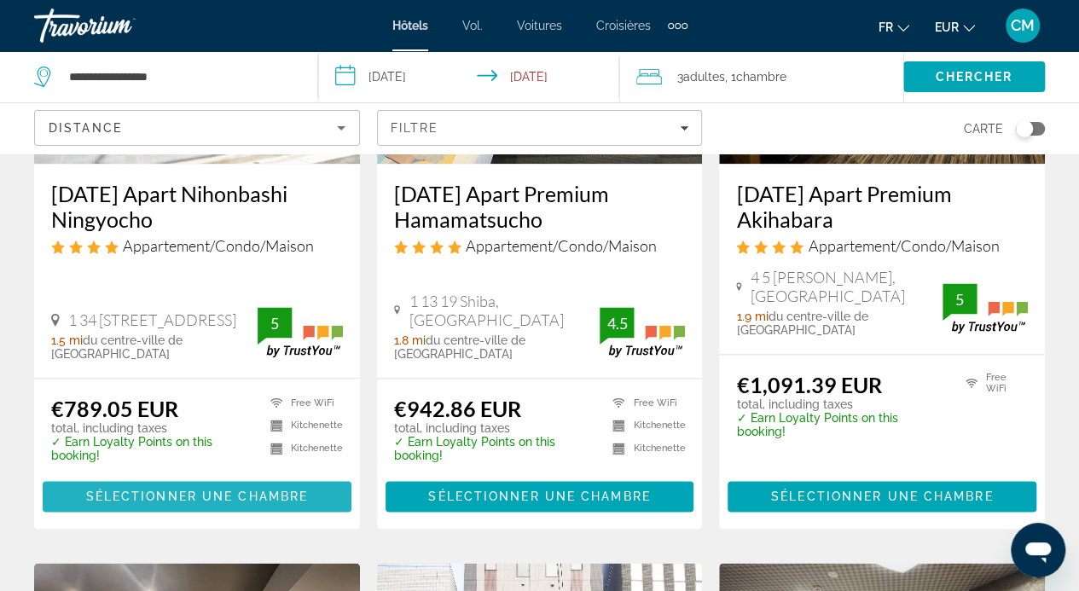
click at [191, 489] on span "Sélectionner une chambre" at bounding box center [197, 496] width 222 height 14
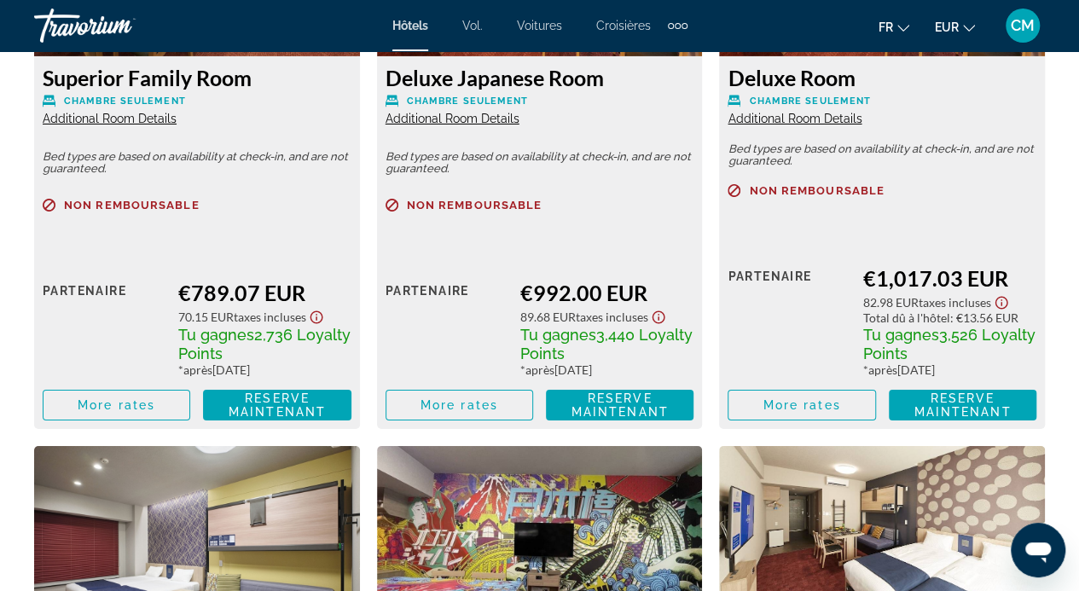
scroll to position [2871, 0]
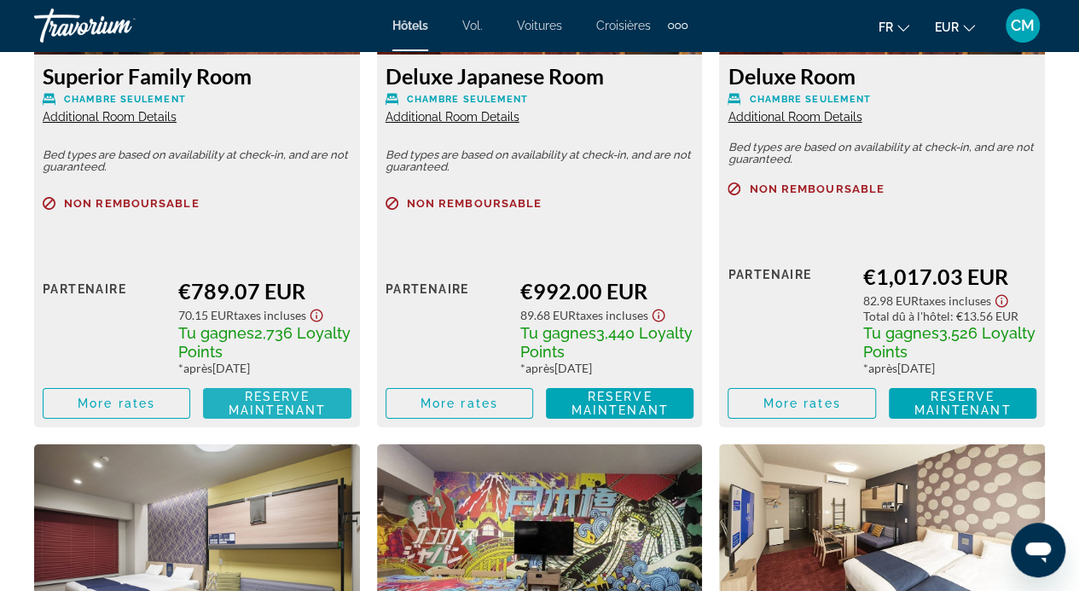
click at [281, 403] on span "Reserve maintenant" at bounding box center [277, 403] width 97 height 27
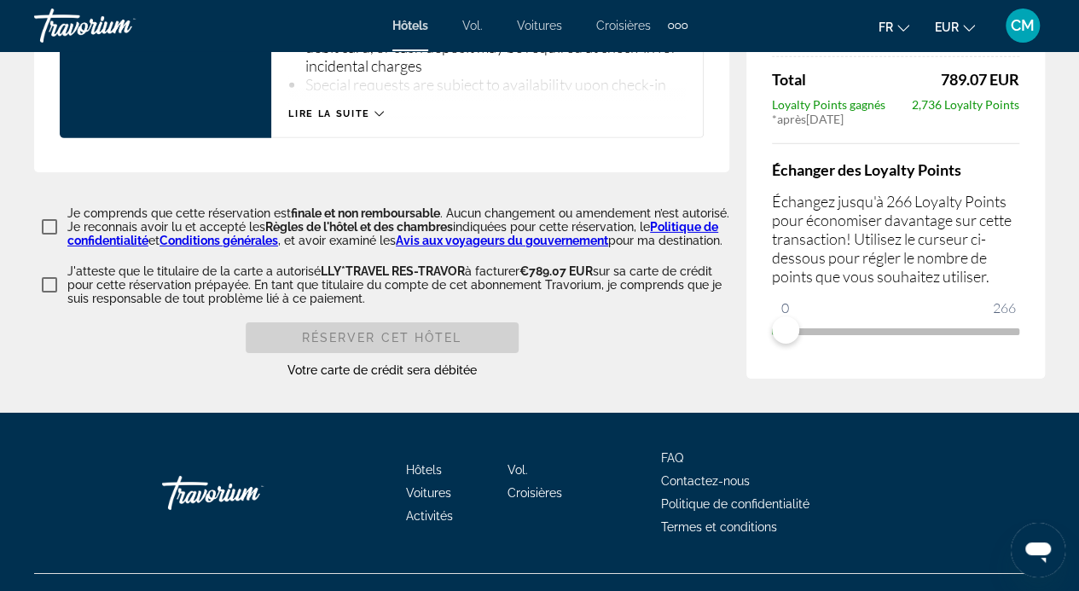
scroll to position [2682, 0]
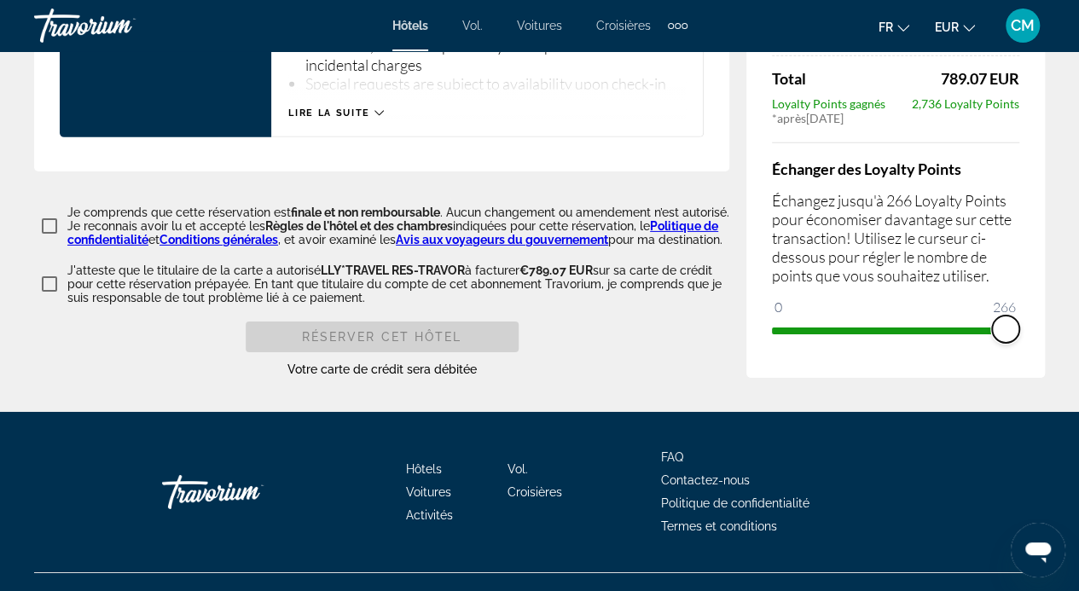
drag, startPoint x: 786, startPoint y: 326, endPoint x: 1053, endPoint y: 327, distance: 266.9
drag, startPoint x: 1001, startPoint y: 325, endPoint x: 766, endPoint y: 354, distance: 237.1
click at [766, 354] on div "Résumé des prix [DATE] Apart Nihonbashi Ningyocho [DATE] - [DATE] - 4 nuit nuit…" at bounding box center [895, 85] width 298 height 585
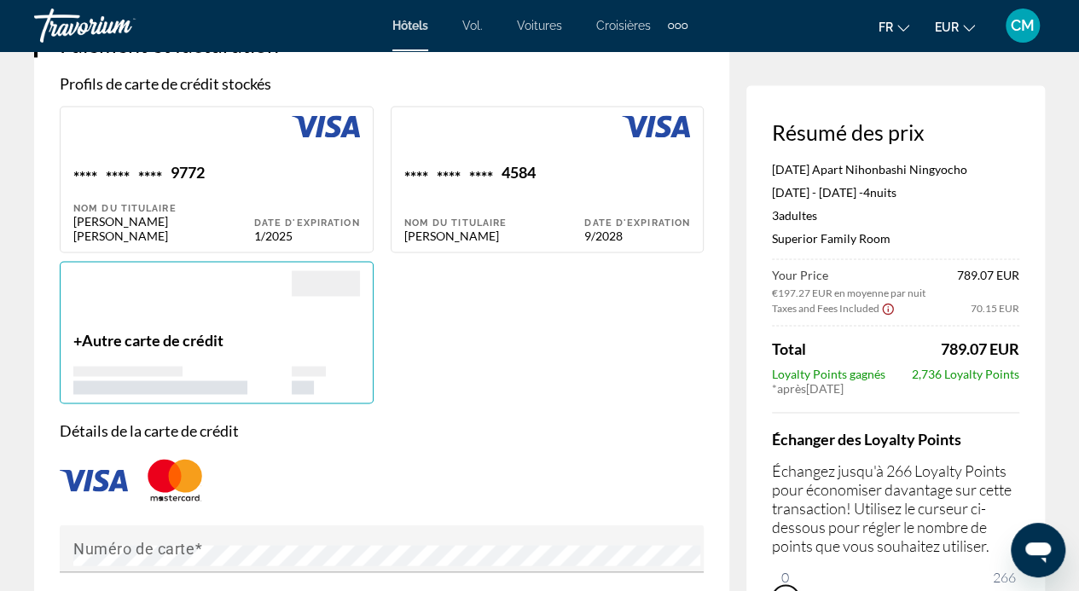
scroll to position [1279, 0]
click at [102, 331] on span "Autre carte de crédit" at bounding box center [153, 340] width 142 height 19
click at [78, 331] on p "+ Autre carte de crédit" at bounding box center [182, 340] width 218 height 19
